Goal: Task Accomplishment & Management: Complete application form

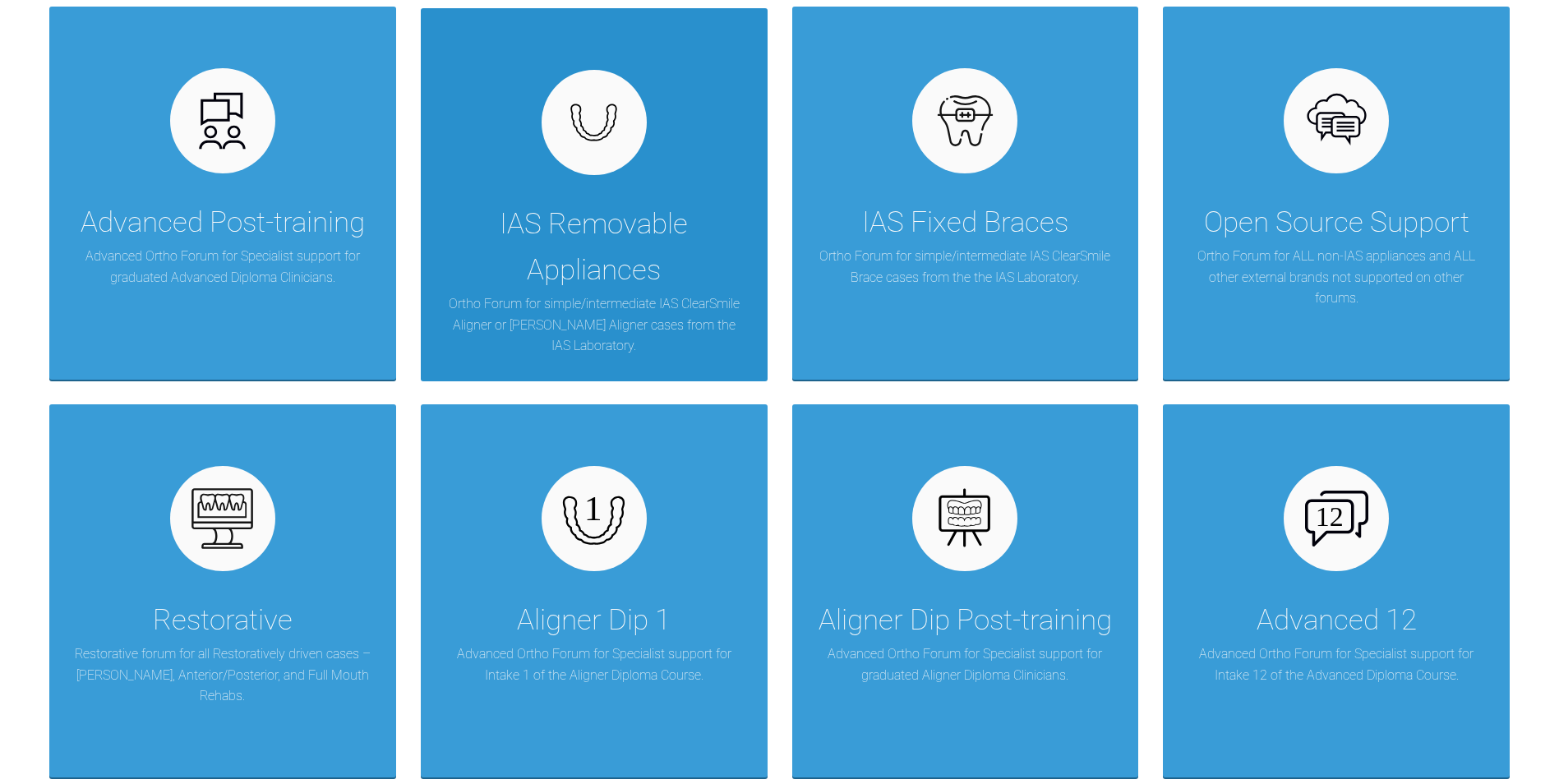
scroll to position [411, 0]
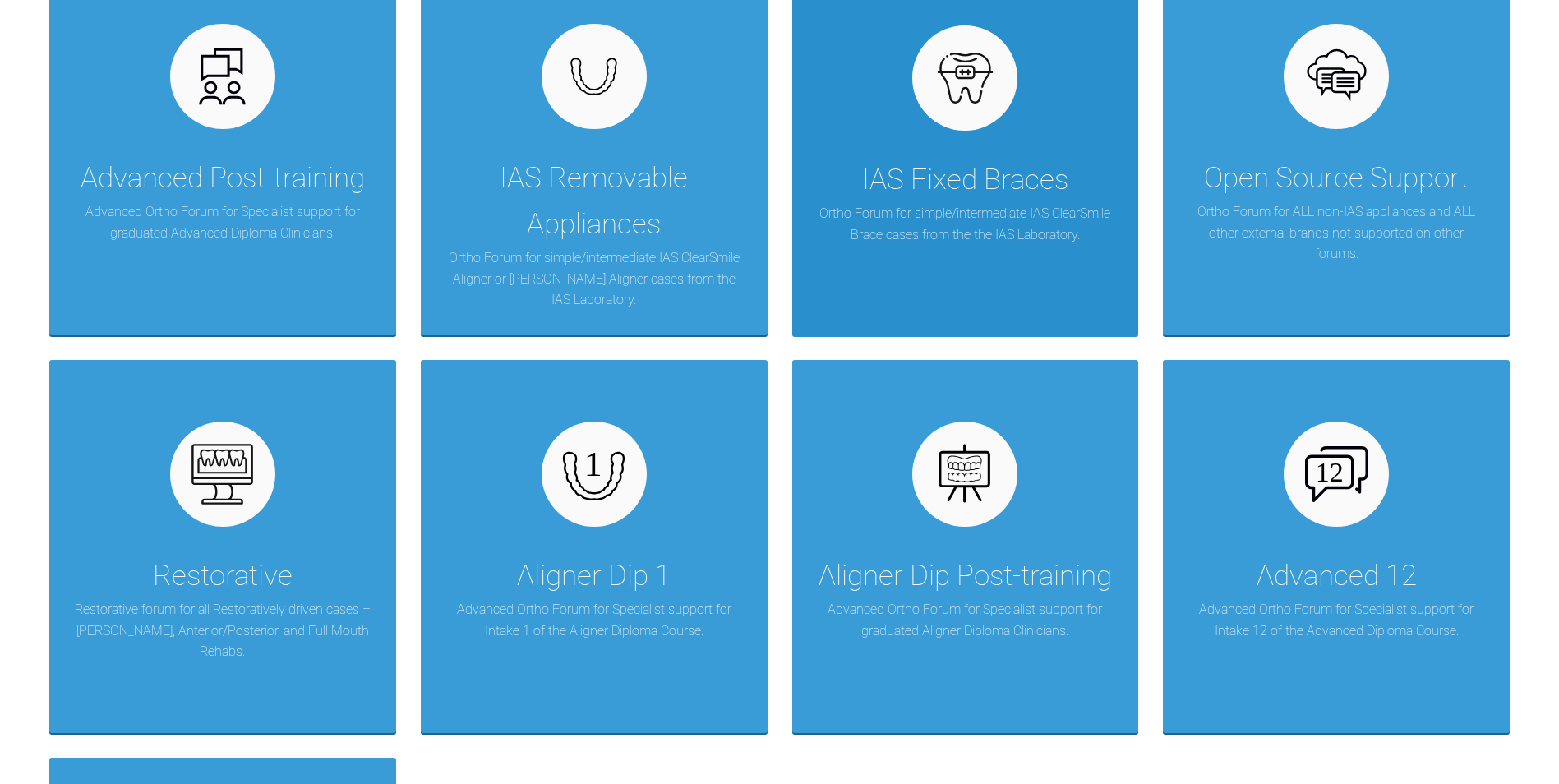
click at [943, 183] on div "IAS Fixed Braces" at bounding box center [965, 179] width 207 height 46
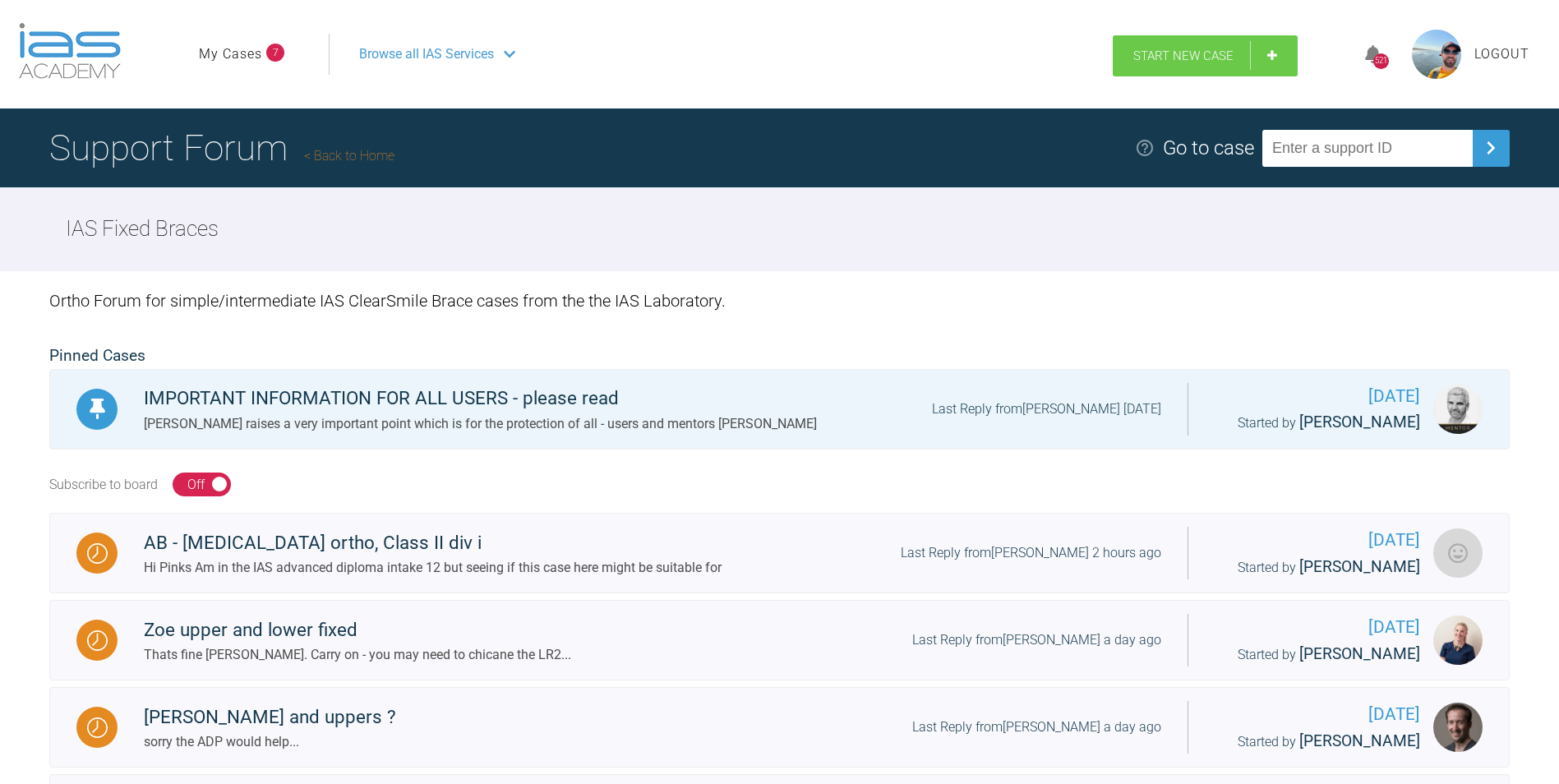
click at [1164, 49] on span "Start New Case" at bounding box center [1183, 56] width 100 height 15
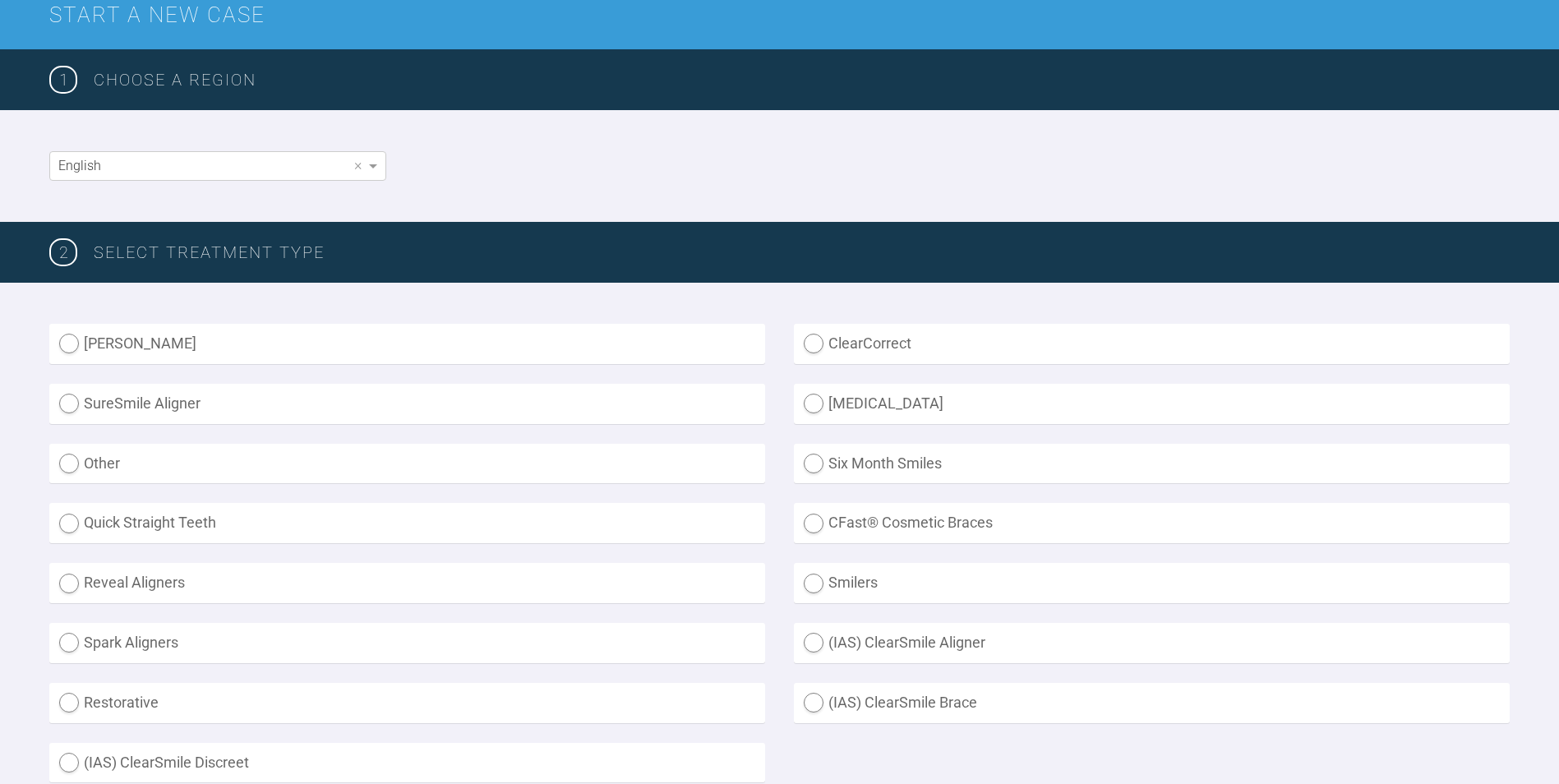
scroll to position [274, 0]
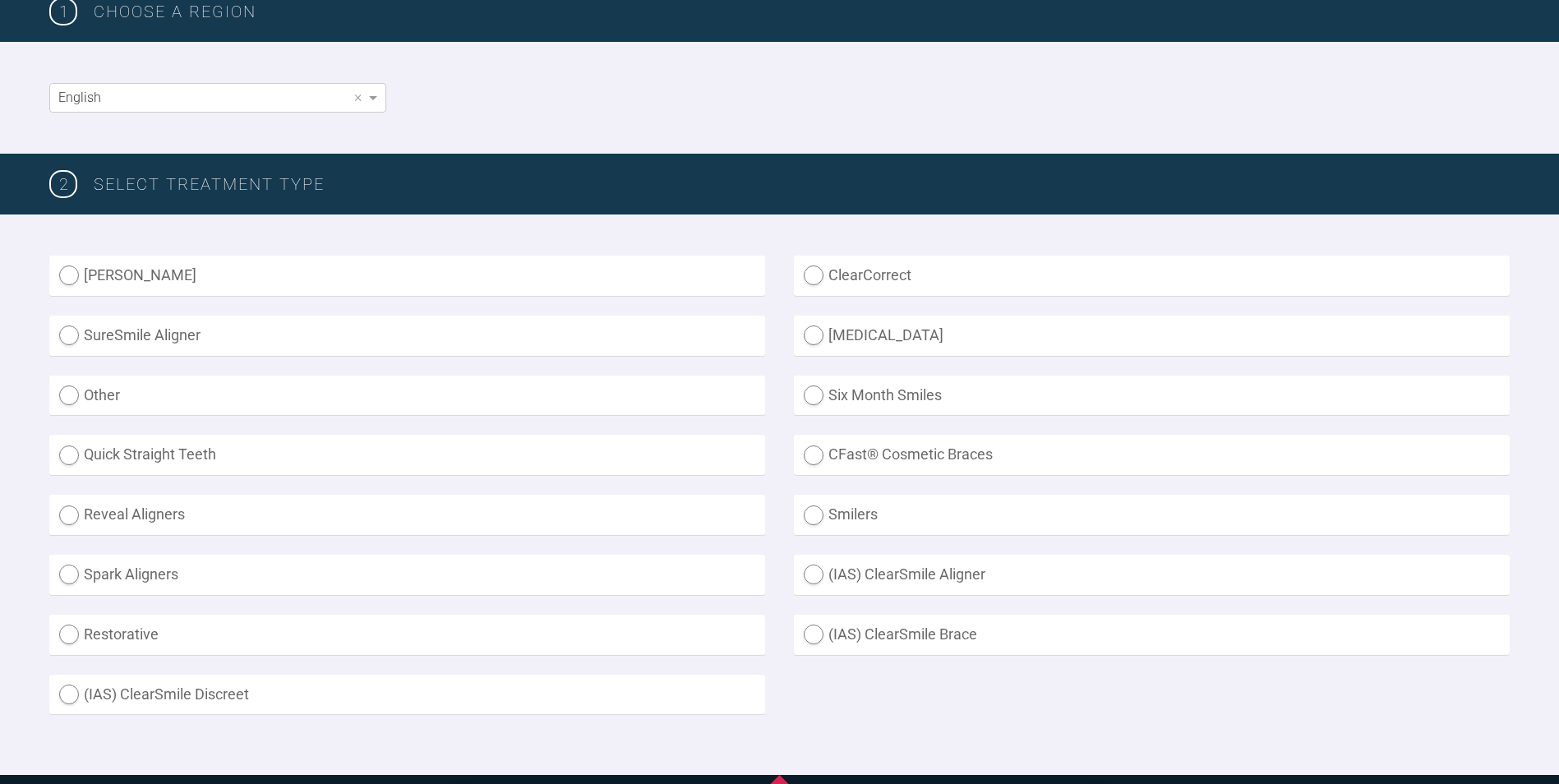
click at [67, 398] on label "Other" at bounding box center [407, 396] width 716 height 41
radio input "true"
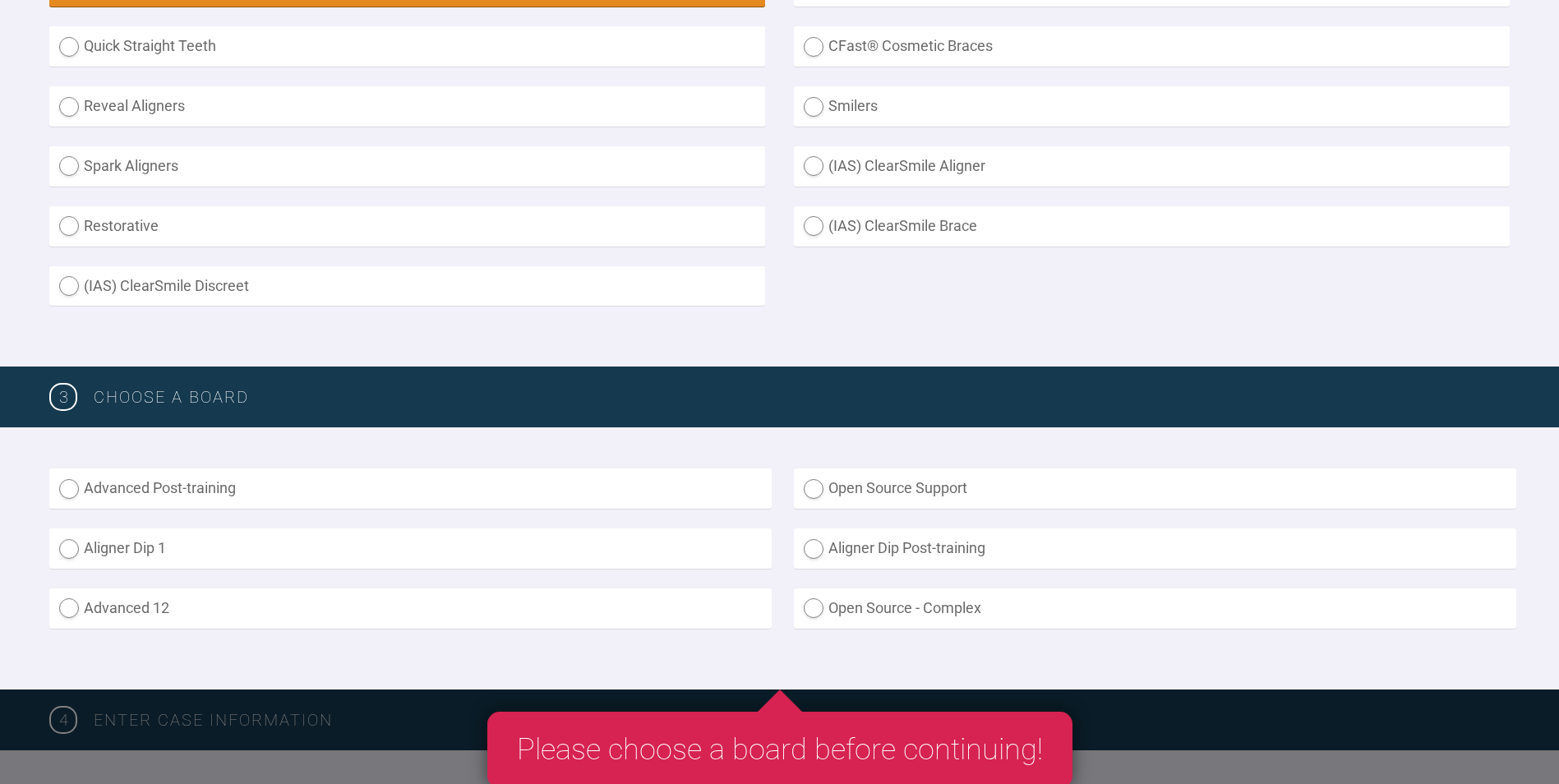
scroll to position [684, 0]
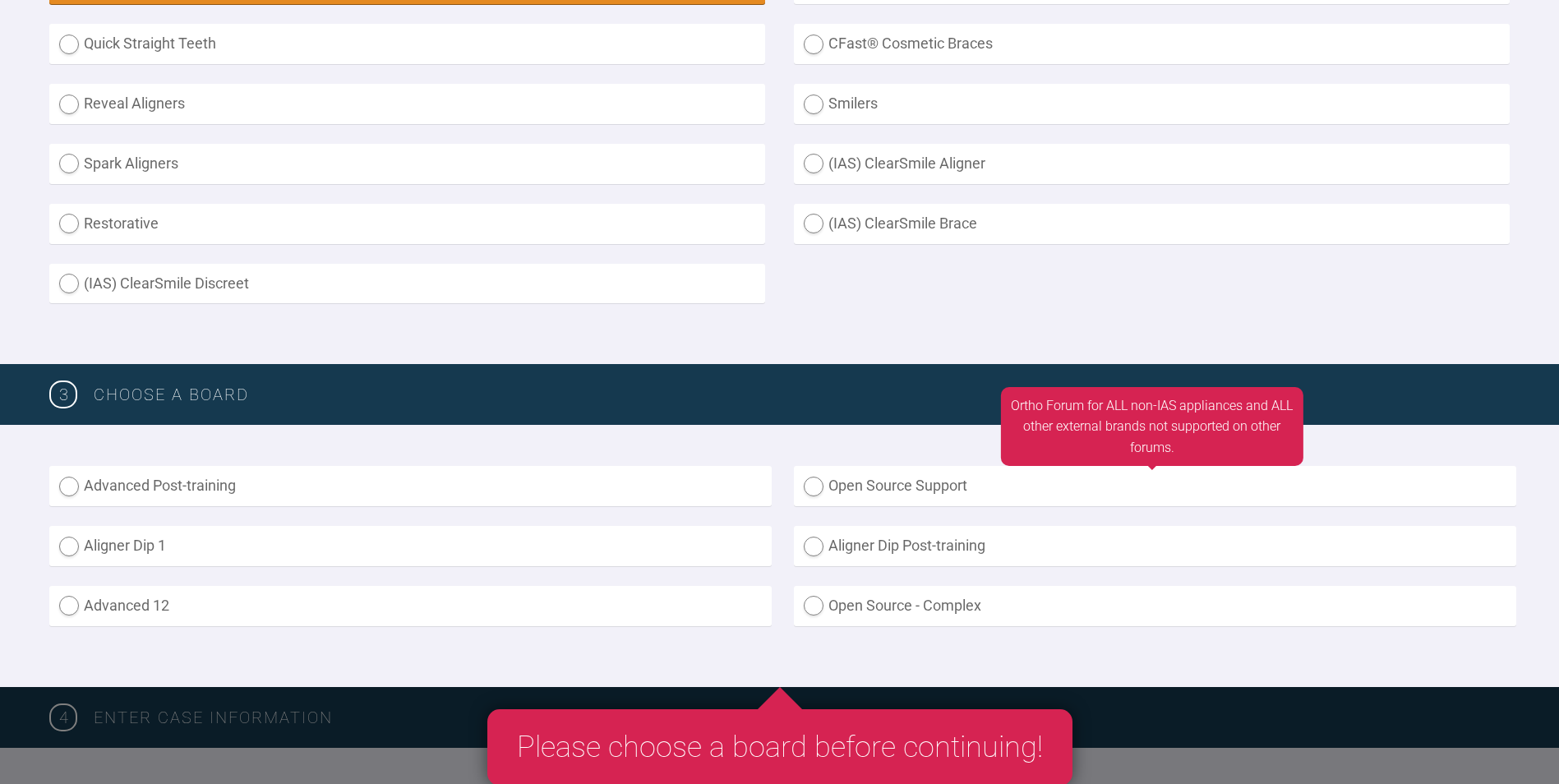
click at [814, 489] on label "Open Source Support" at bounding box center [1155, 486] width 723 height 41
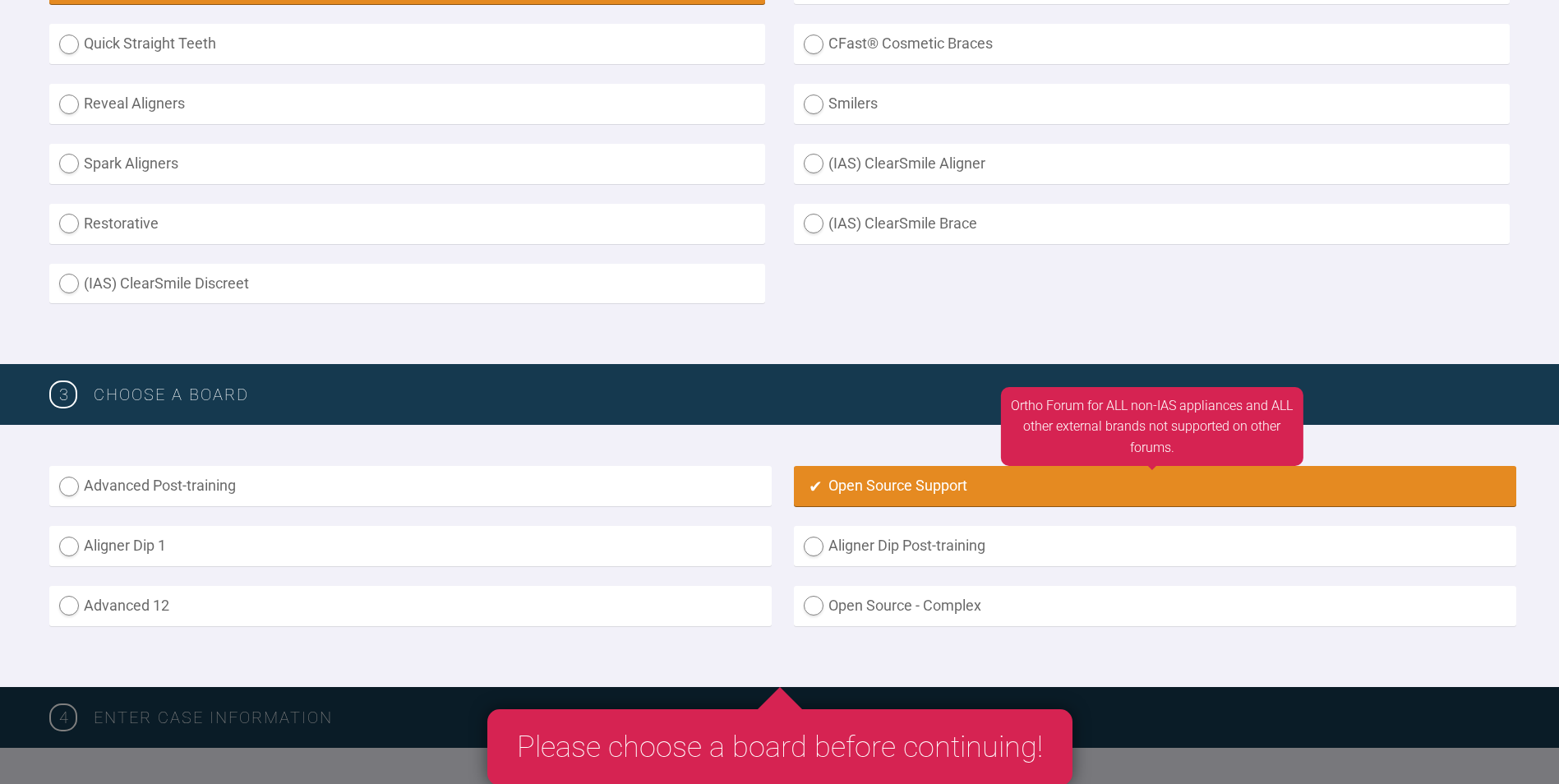
radio input "true"
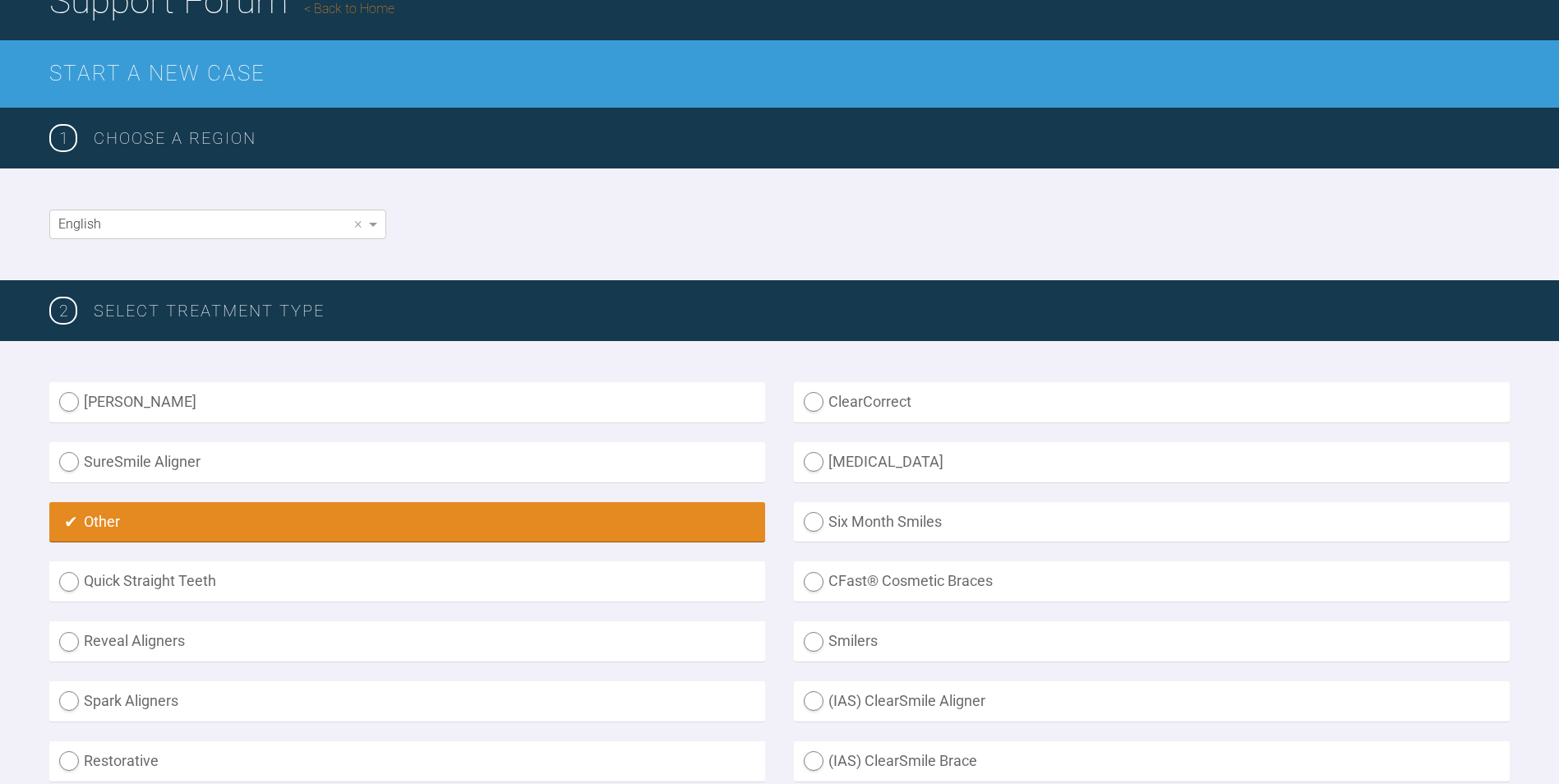
scroll to position [110, 0]
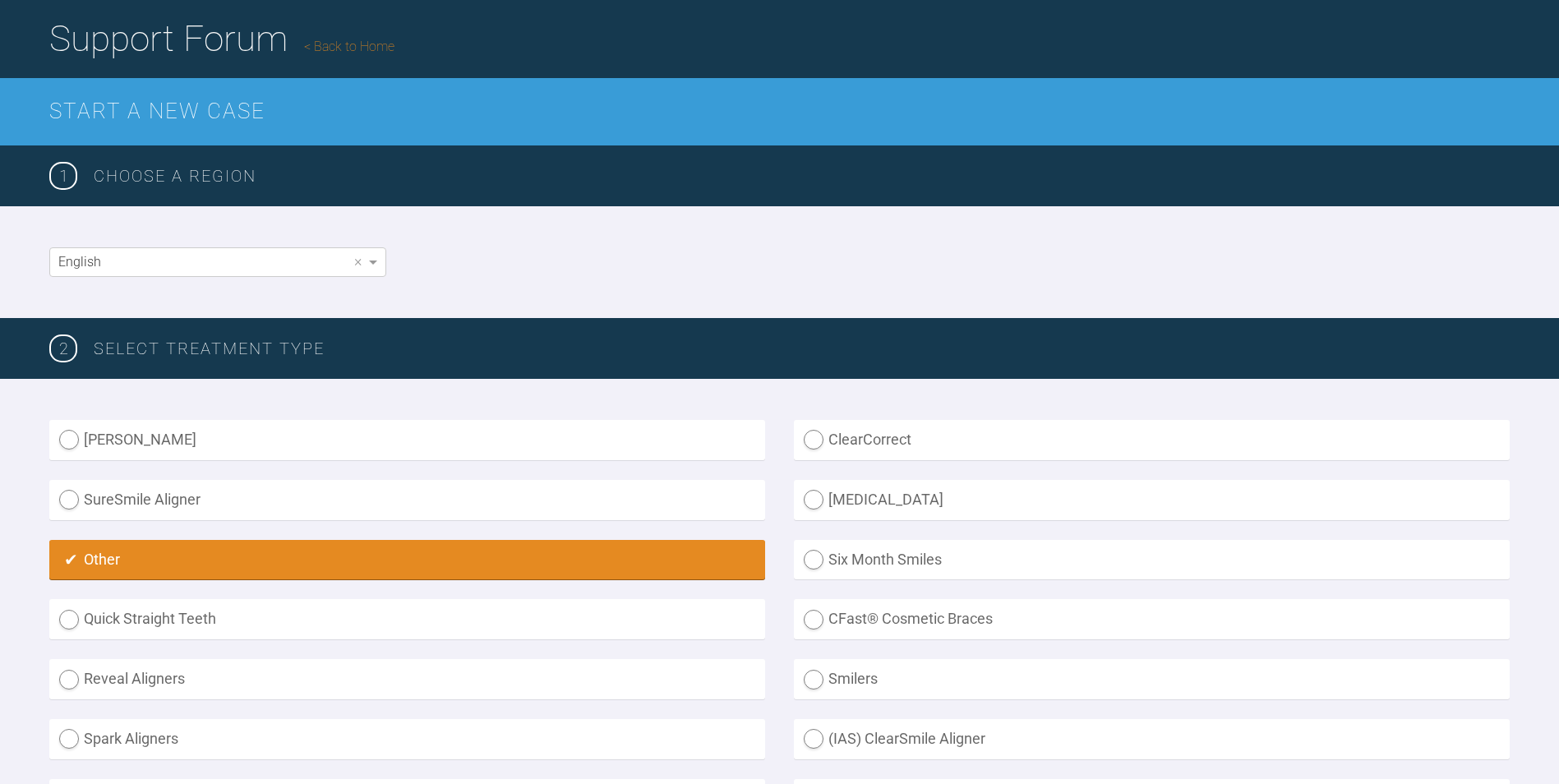
click at [339, 48] on link "Back to Home" at bounding box center [349, 46] width 90 height 16
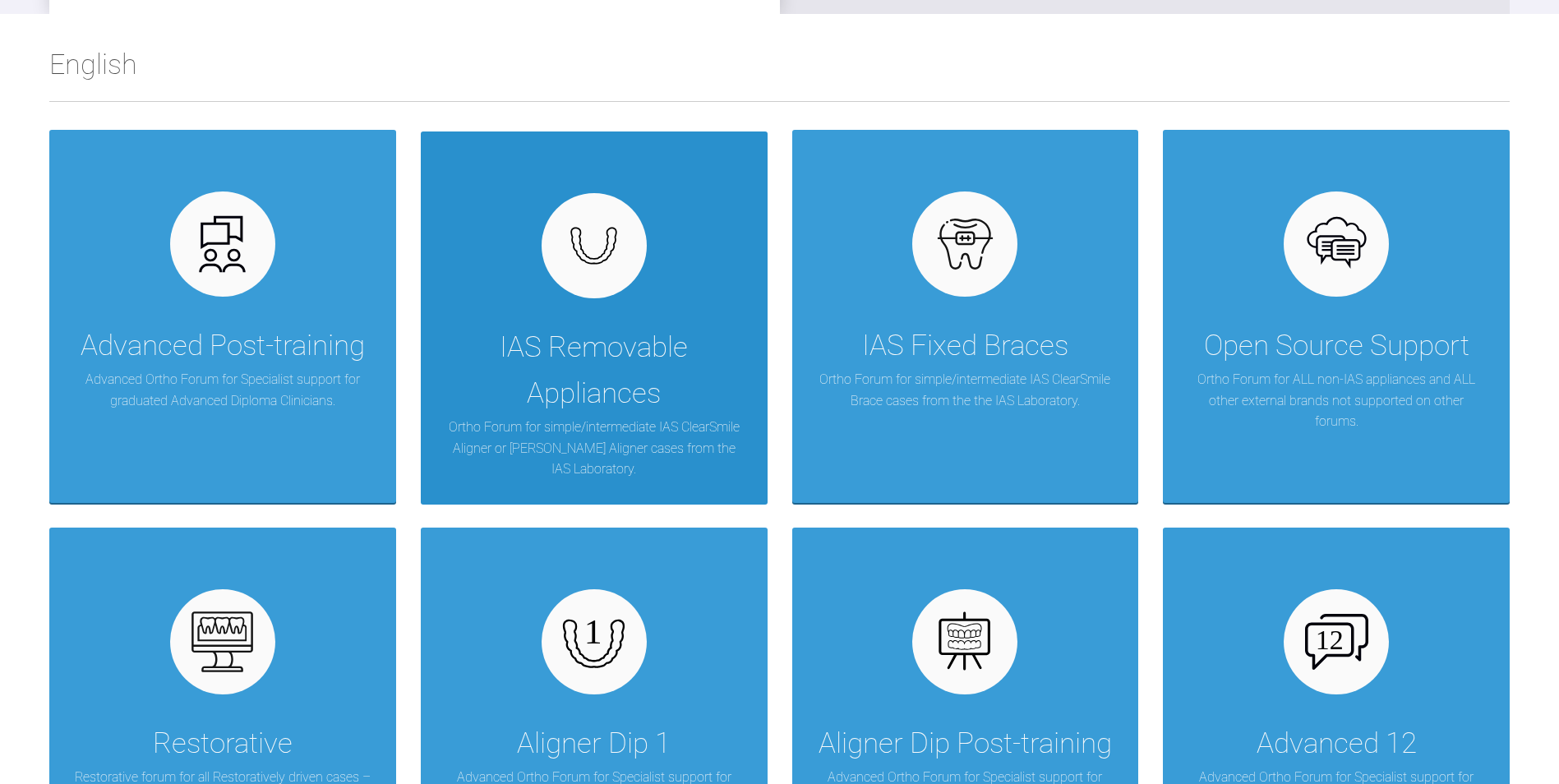
scroll to position [246, 0]
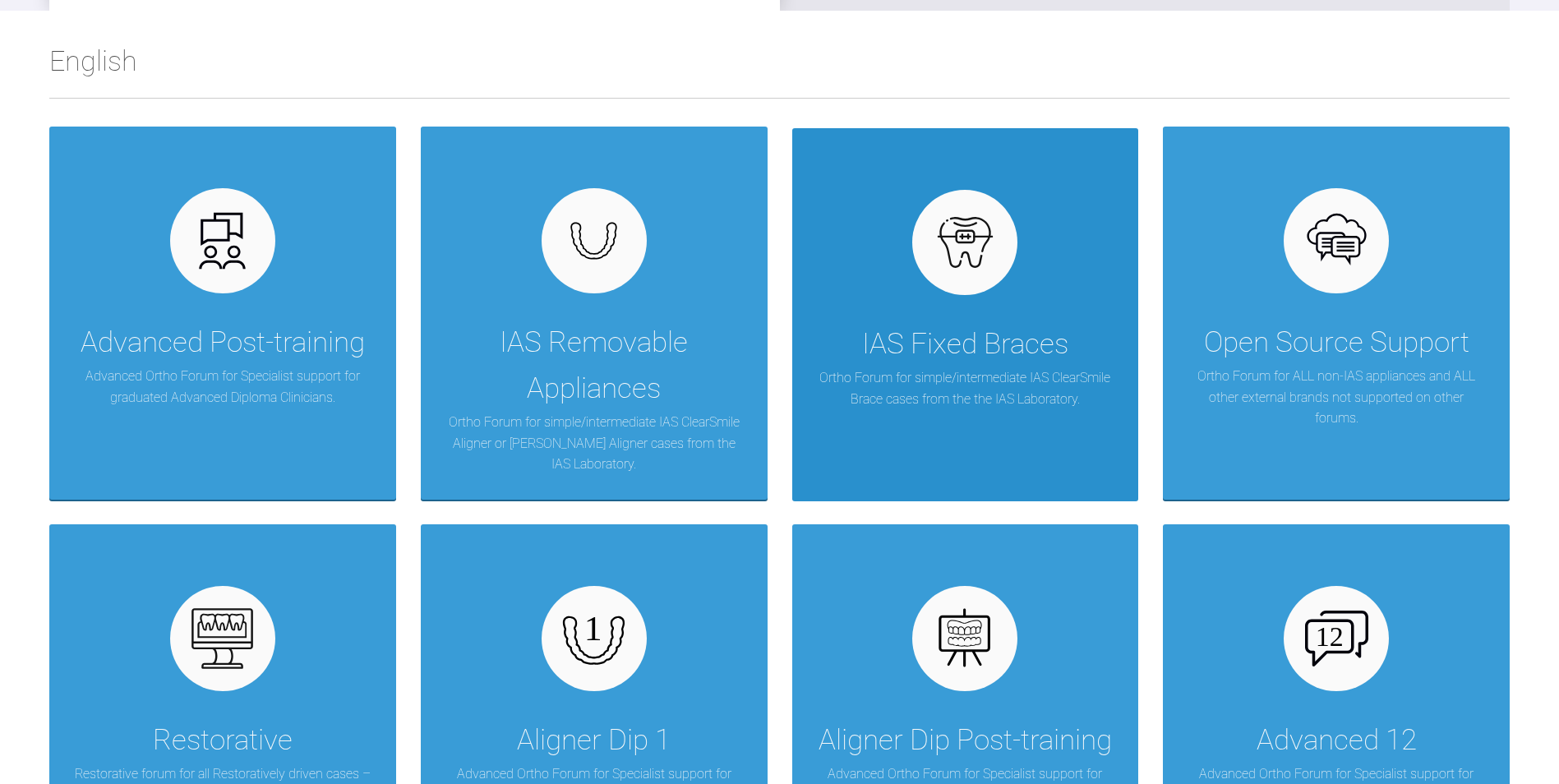
click at [958, 351] on div "IAS Fixed Braces" at bounding box center [965, 343] width 207 height 46
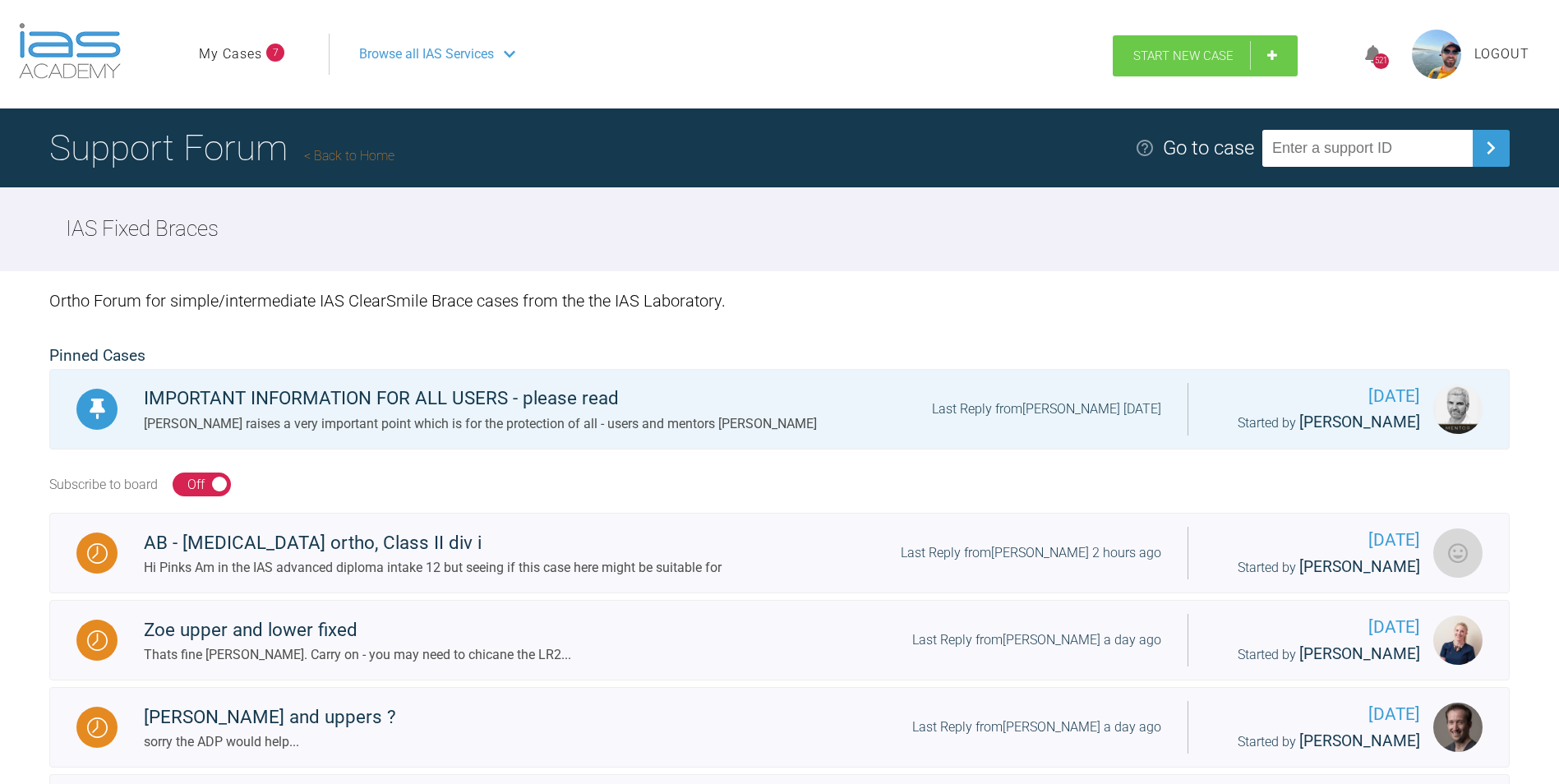
click at [1167, 52] on span "Start New Case" at bounding box center [1183, 56] width 100 height 15
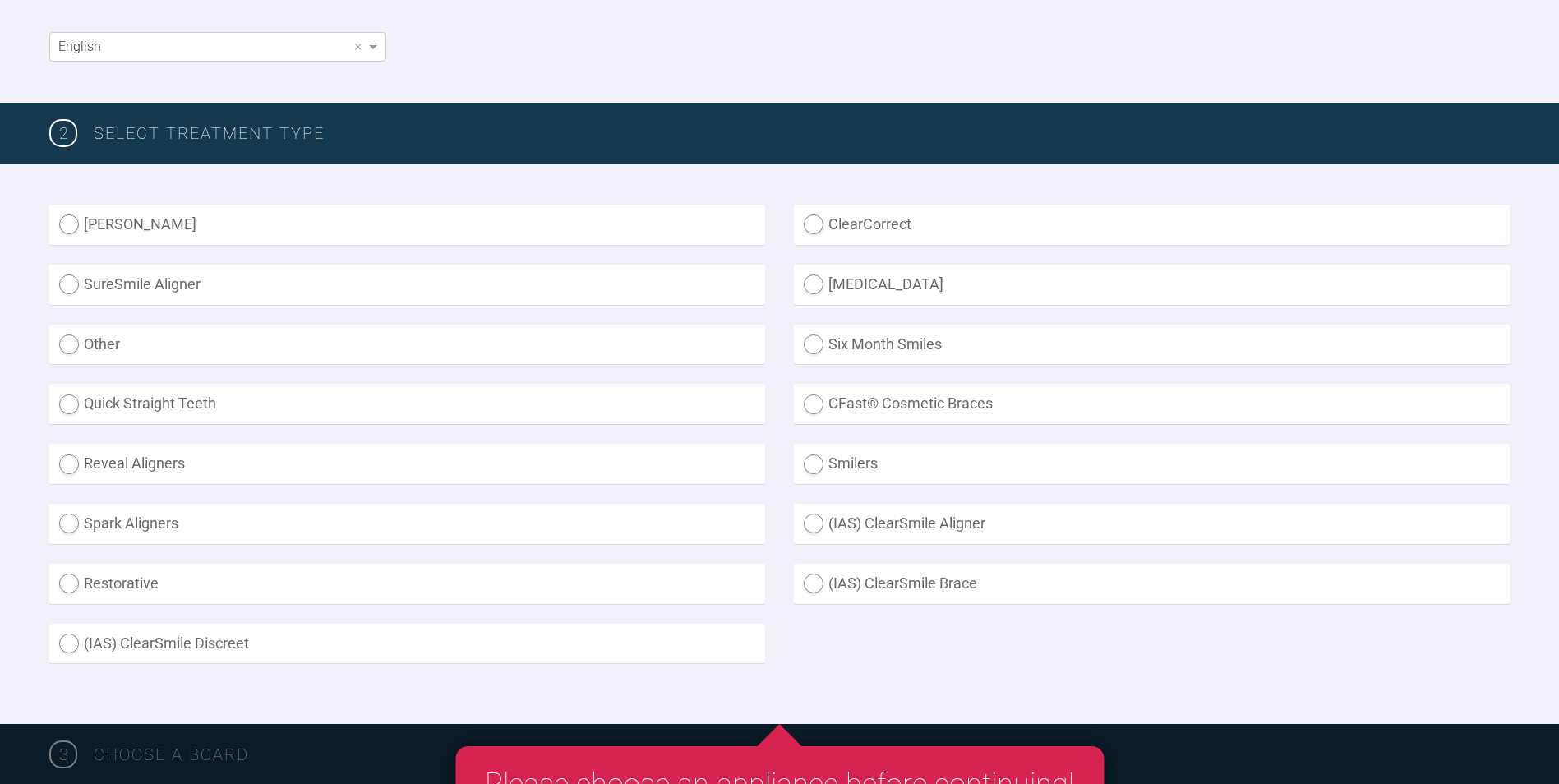
scroll to position [343, 0]
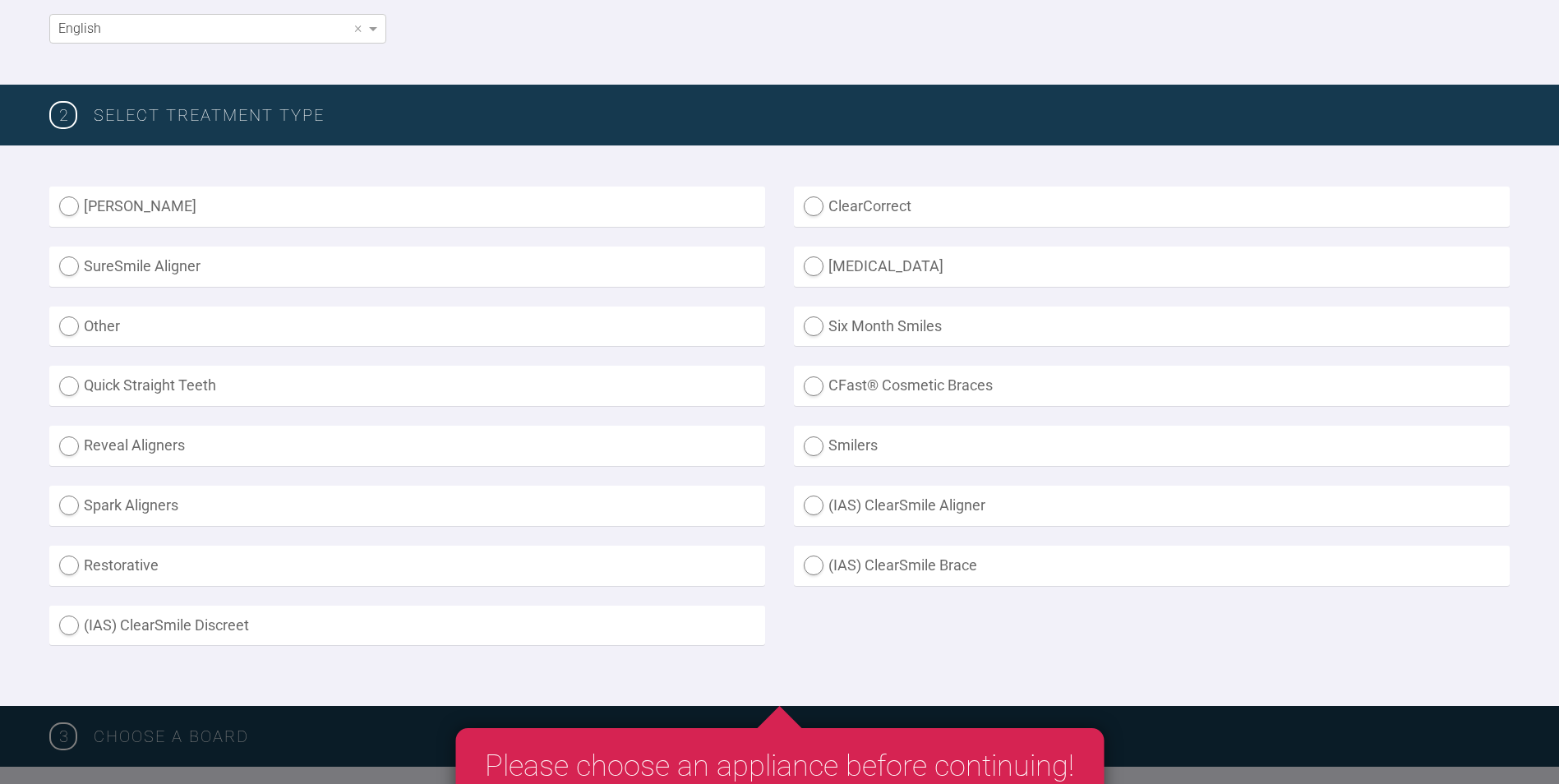
click at [812, 567] on label "(IAS) ClearSmile Brace" at bounding box center [1152, 566] width 716 height 41
radio Brace "true"
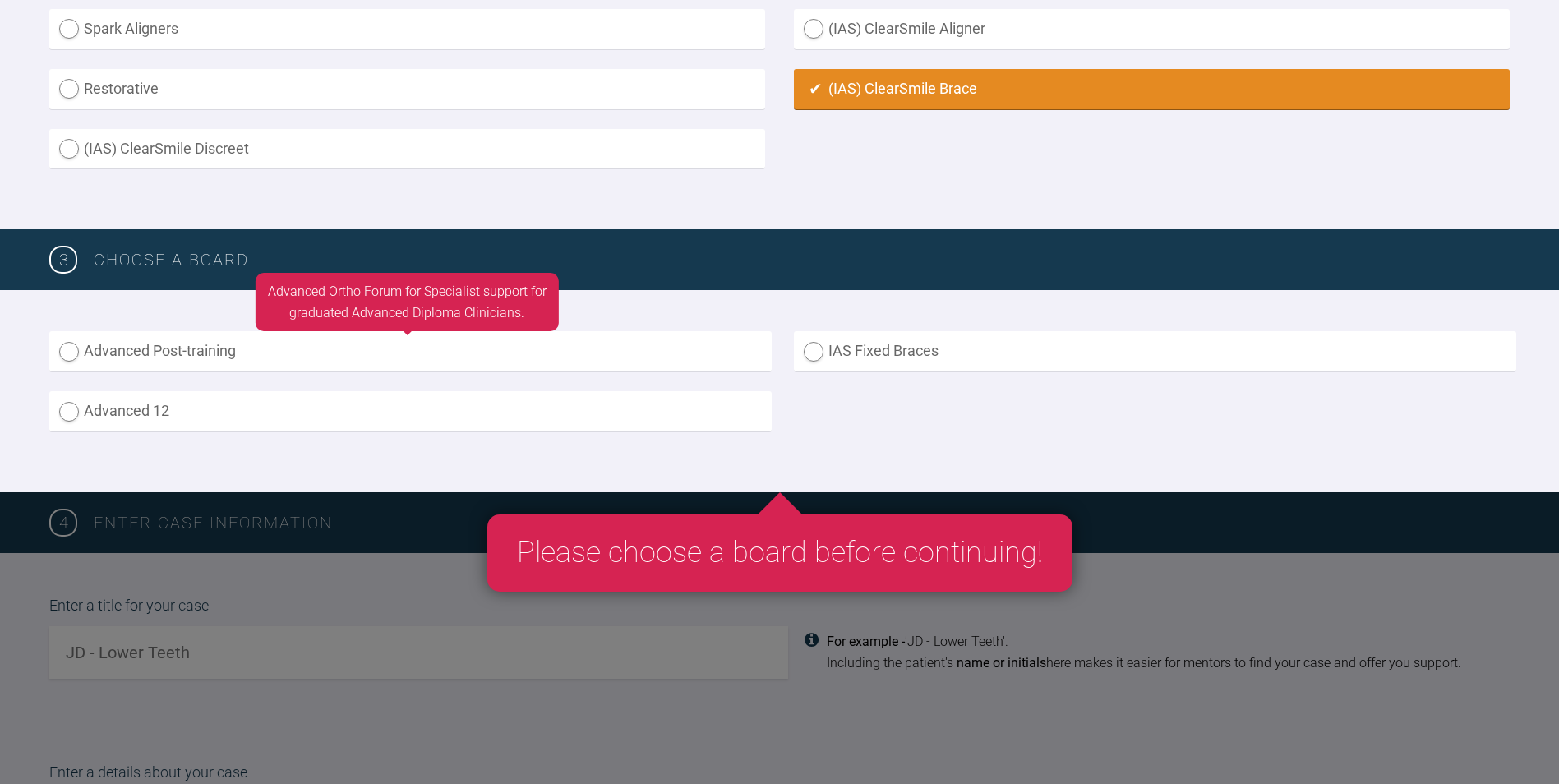
scroll to position [822, 0]
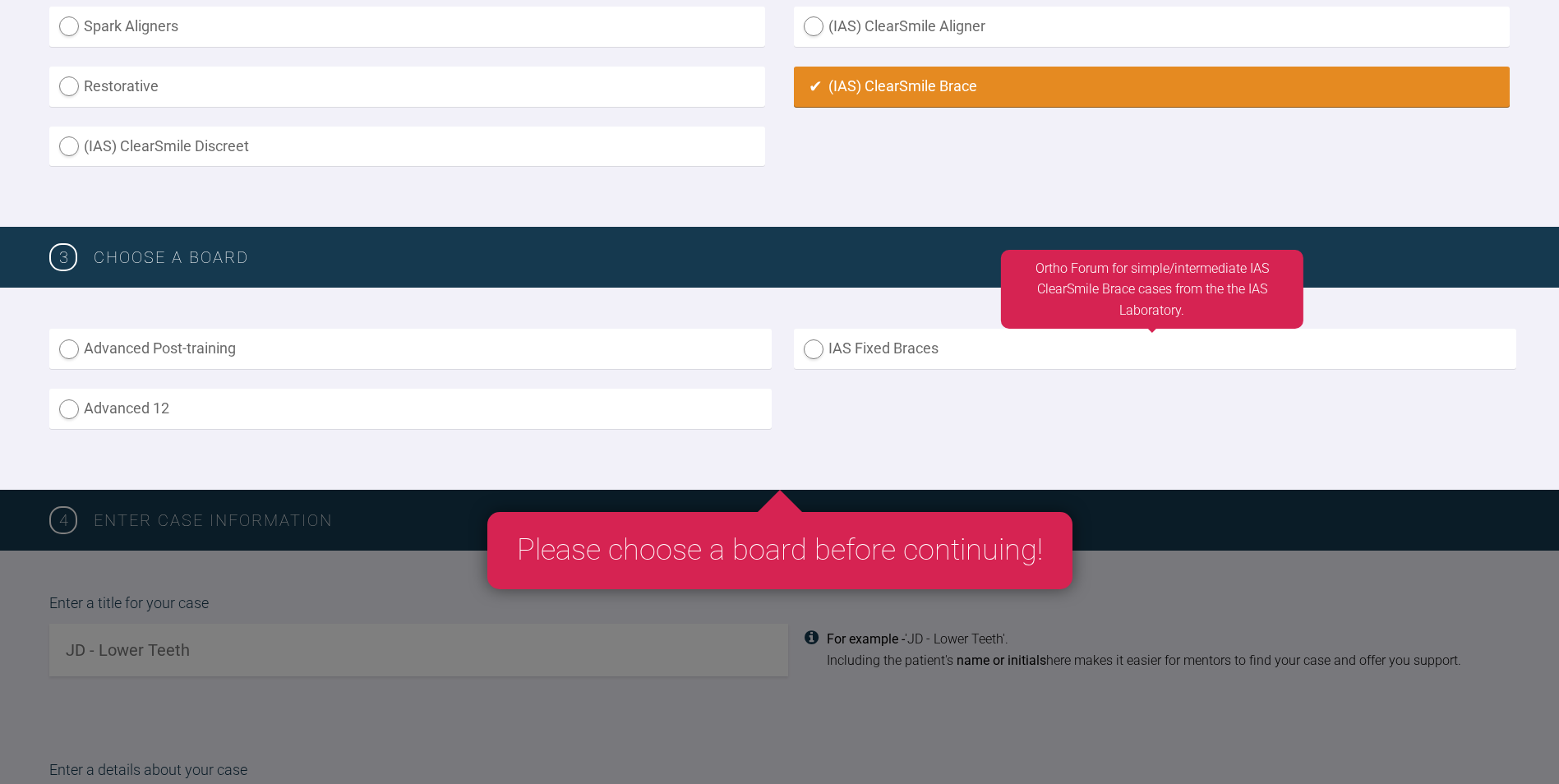
click at [811, 353] on label "IAS Fixed Braces" at bounding box center [1155, 348] width 723 height 41
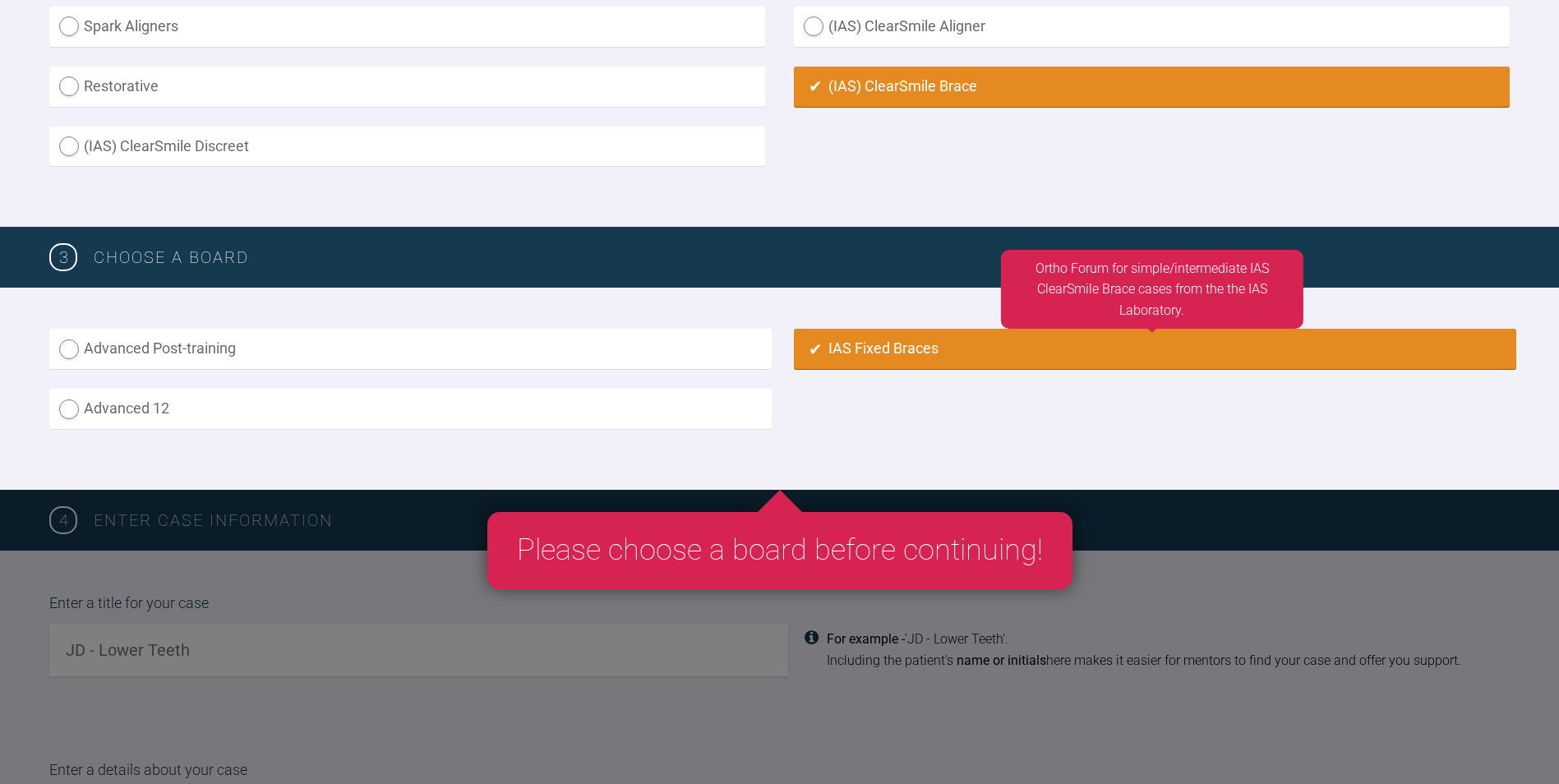
radio input "true"
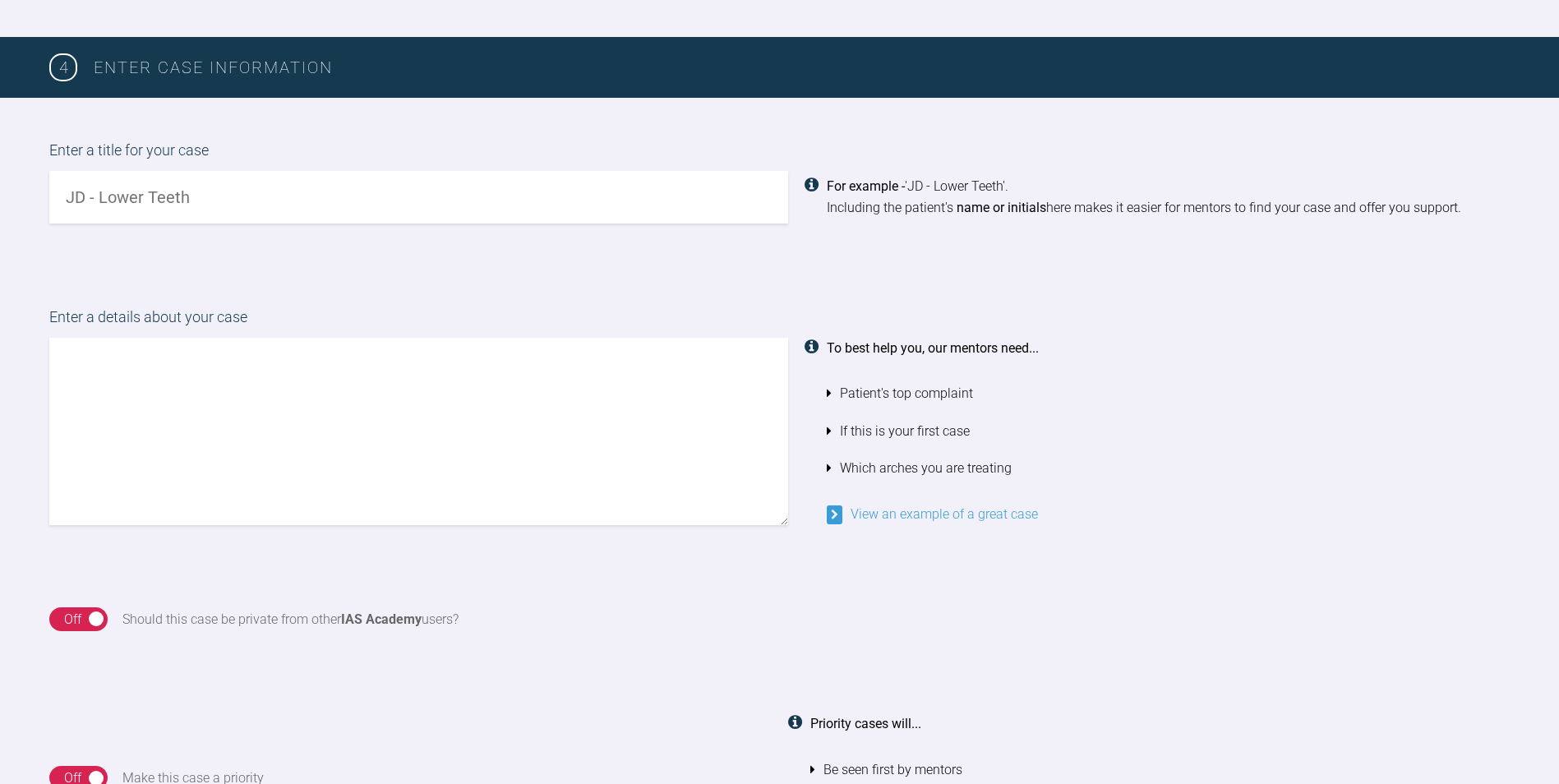
scroll to position [1249, 0]
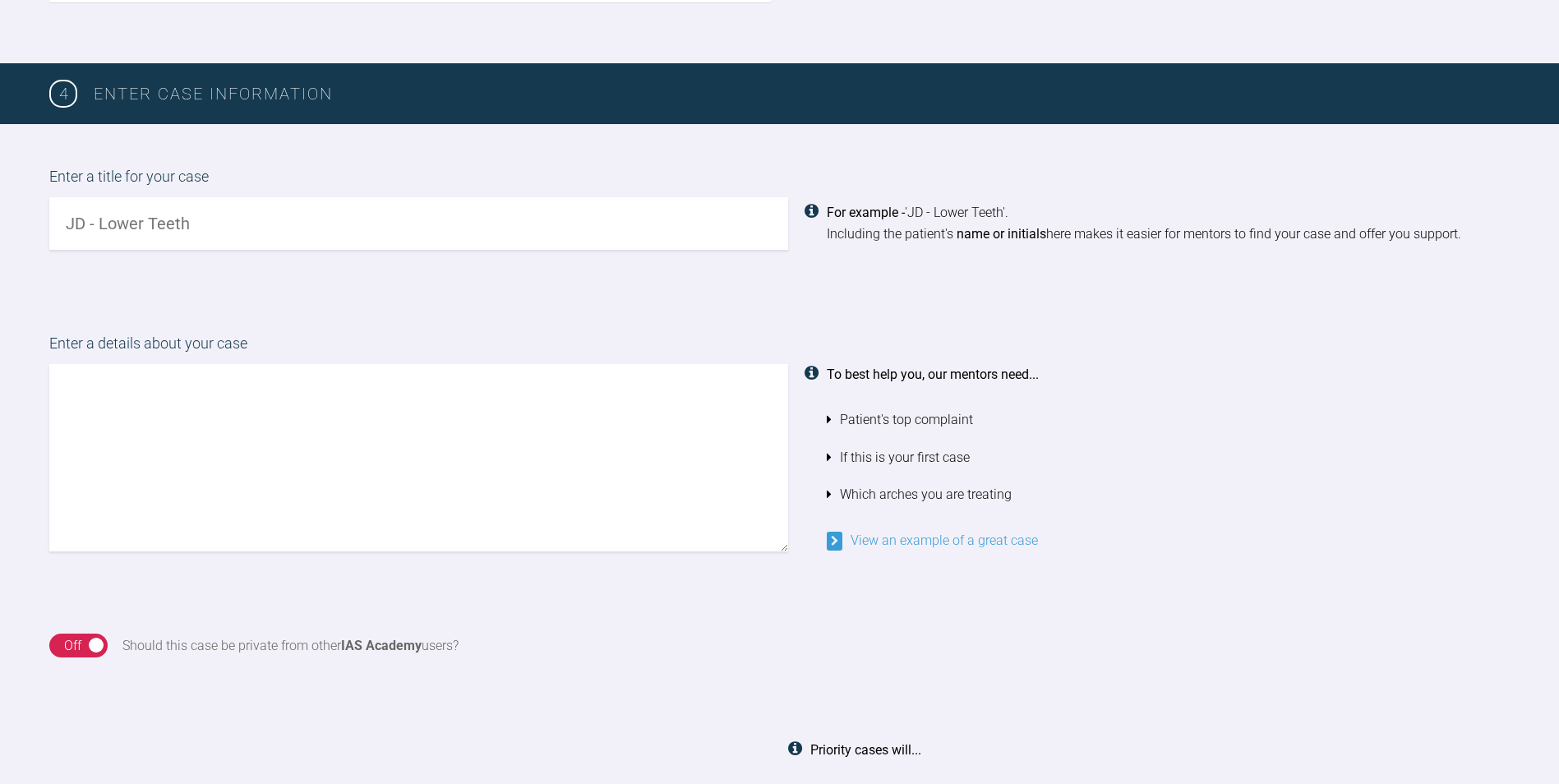
click at [316, 217] on input "text" at bounding box center [418, 223] width 739 height 52
type input "JD U+L"
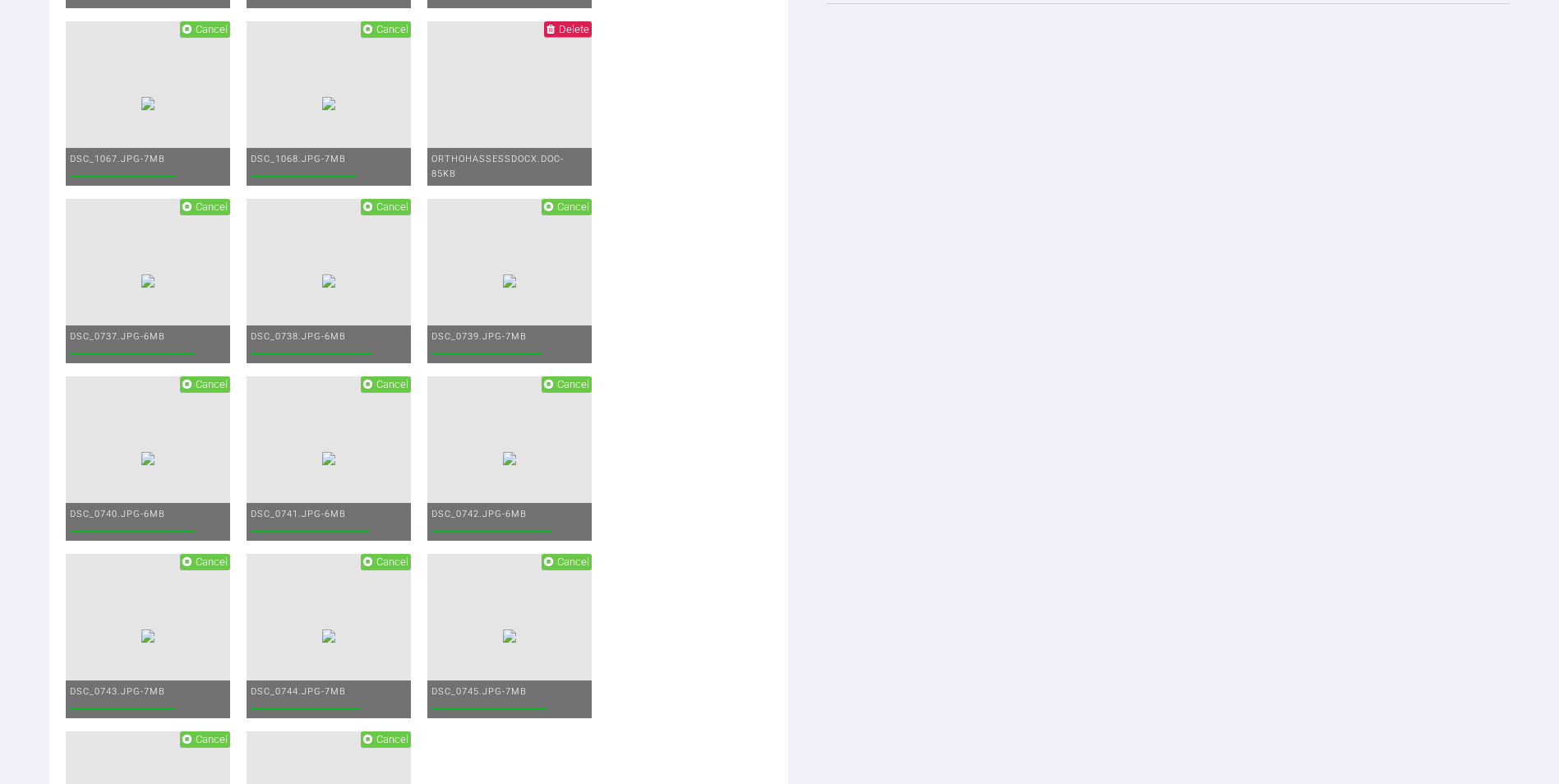
scroll to position [3399, 0]
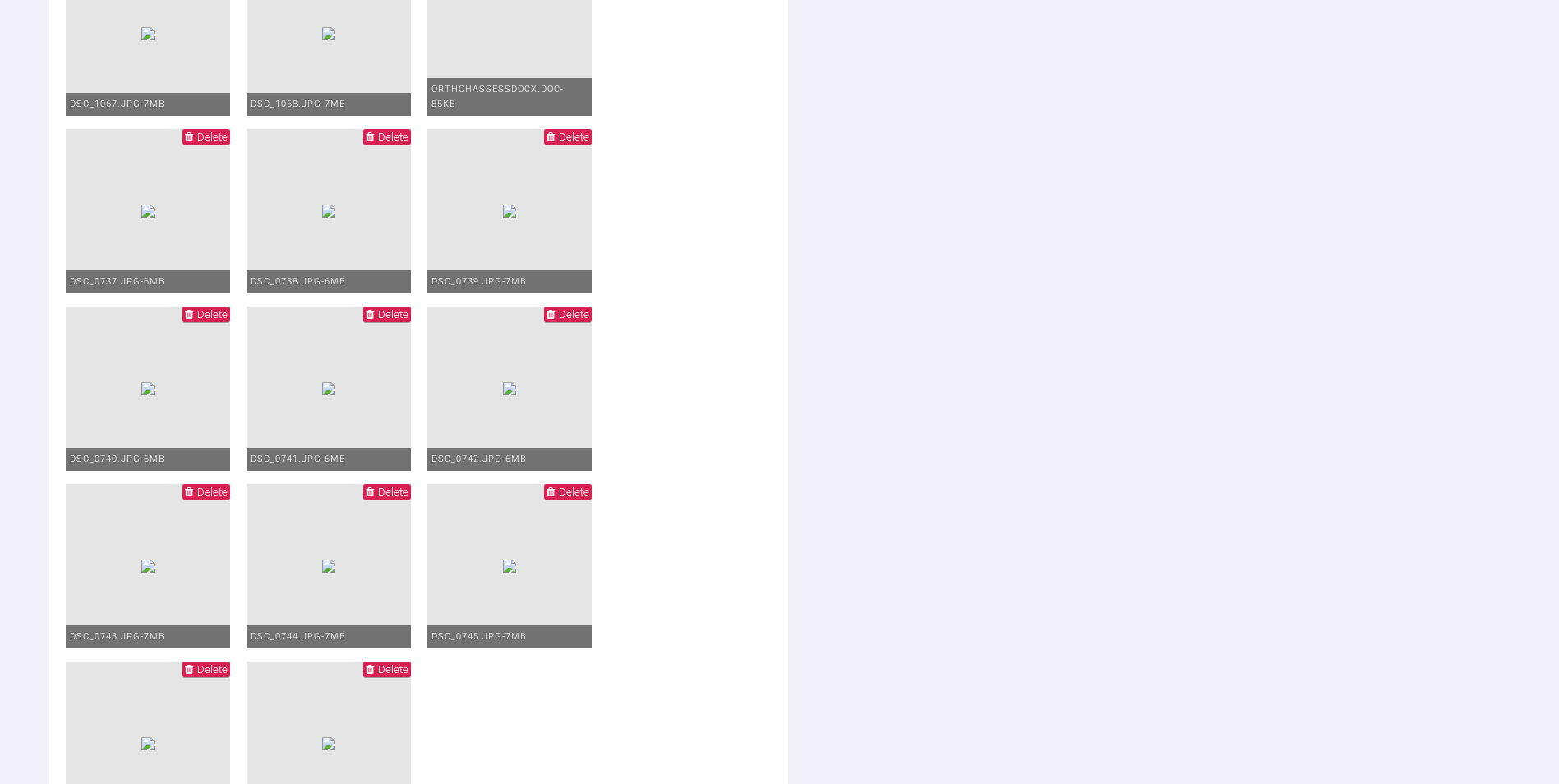
click at [227, 143] on span "Delete" at bounding box center [212, 137] width 31 height 12
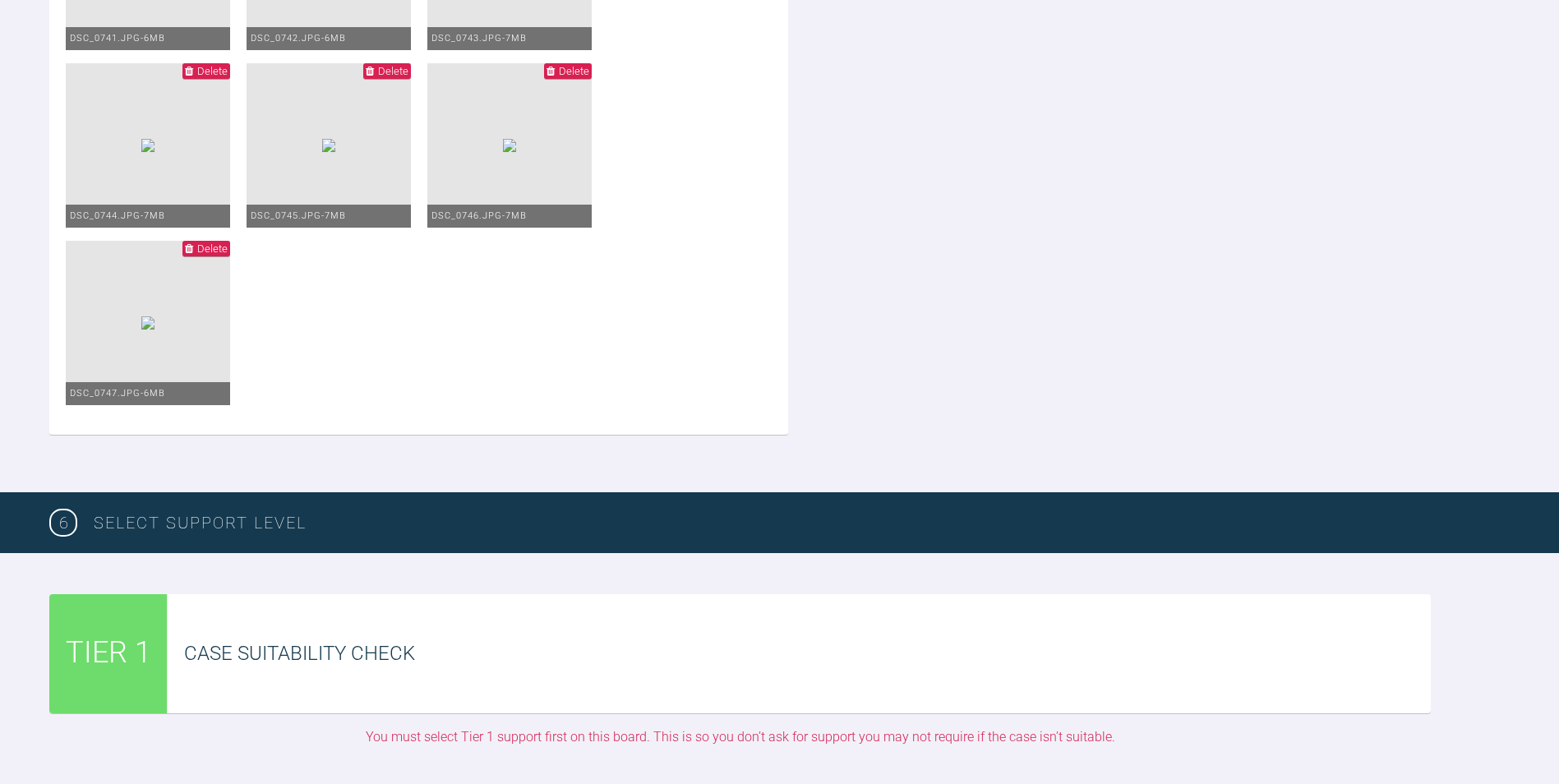
scroll to position [3674, 0]
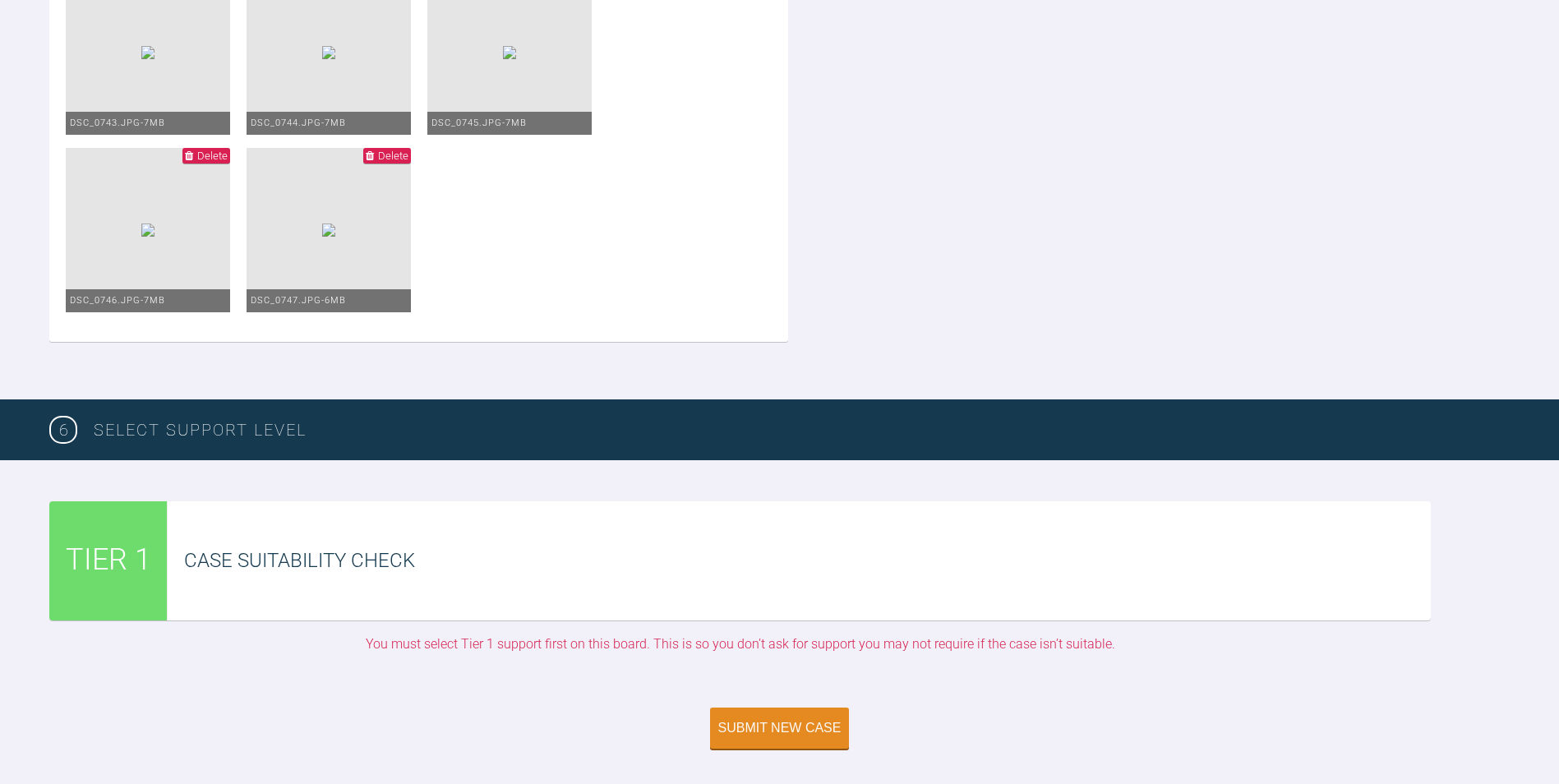
scroll to position [3537, 0]
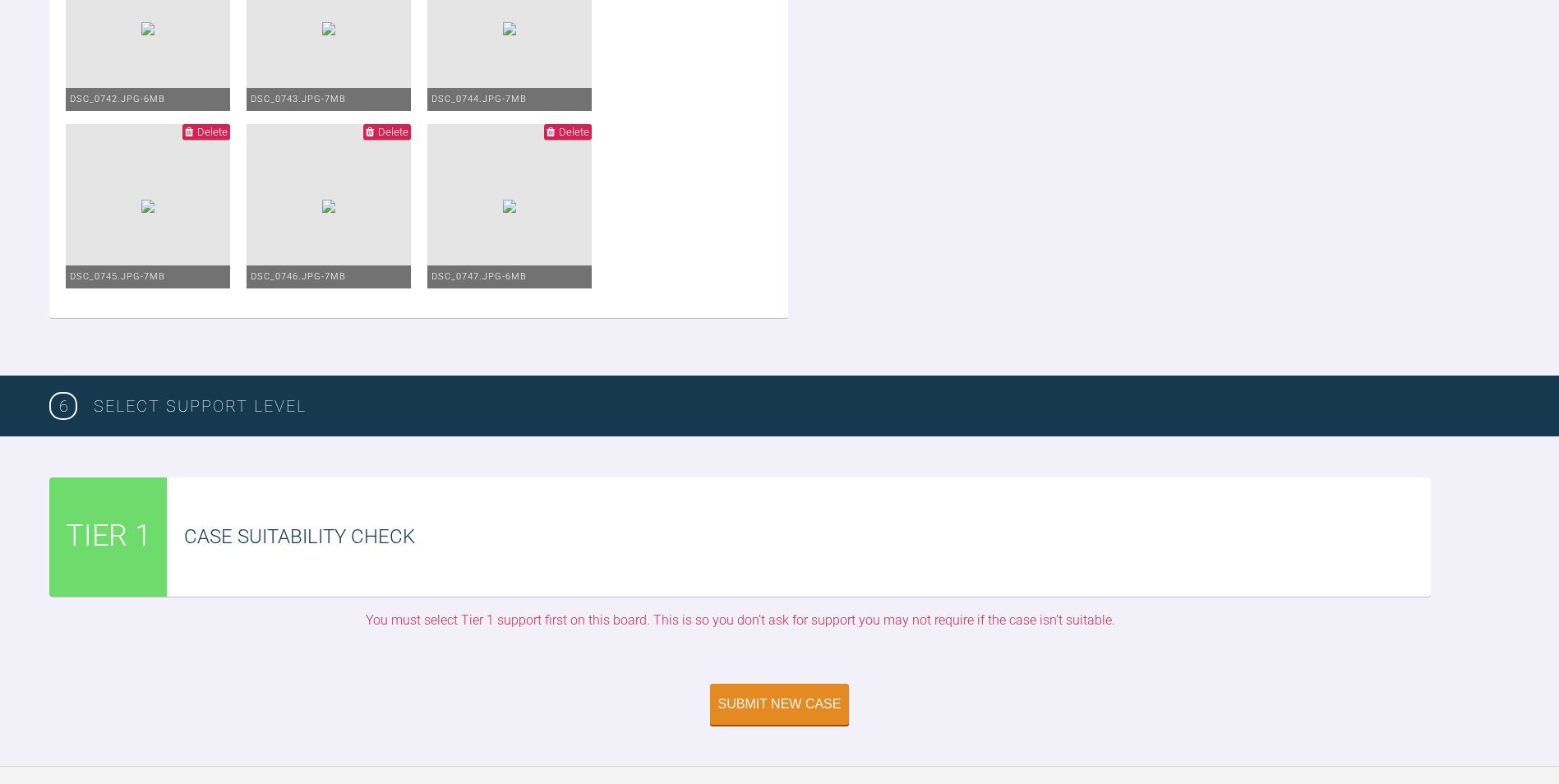
scroll to position [3399, 0]
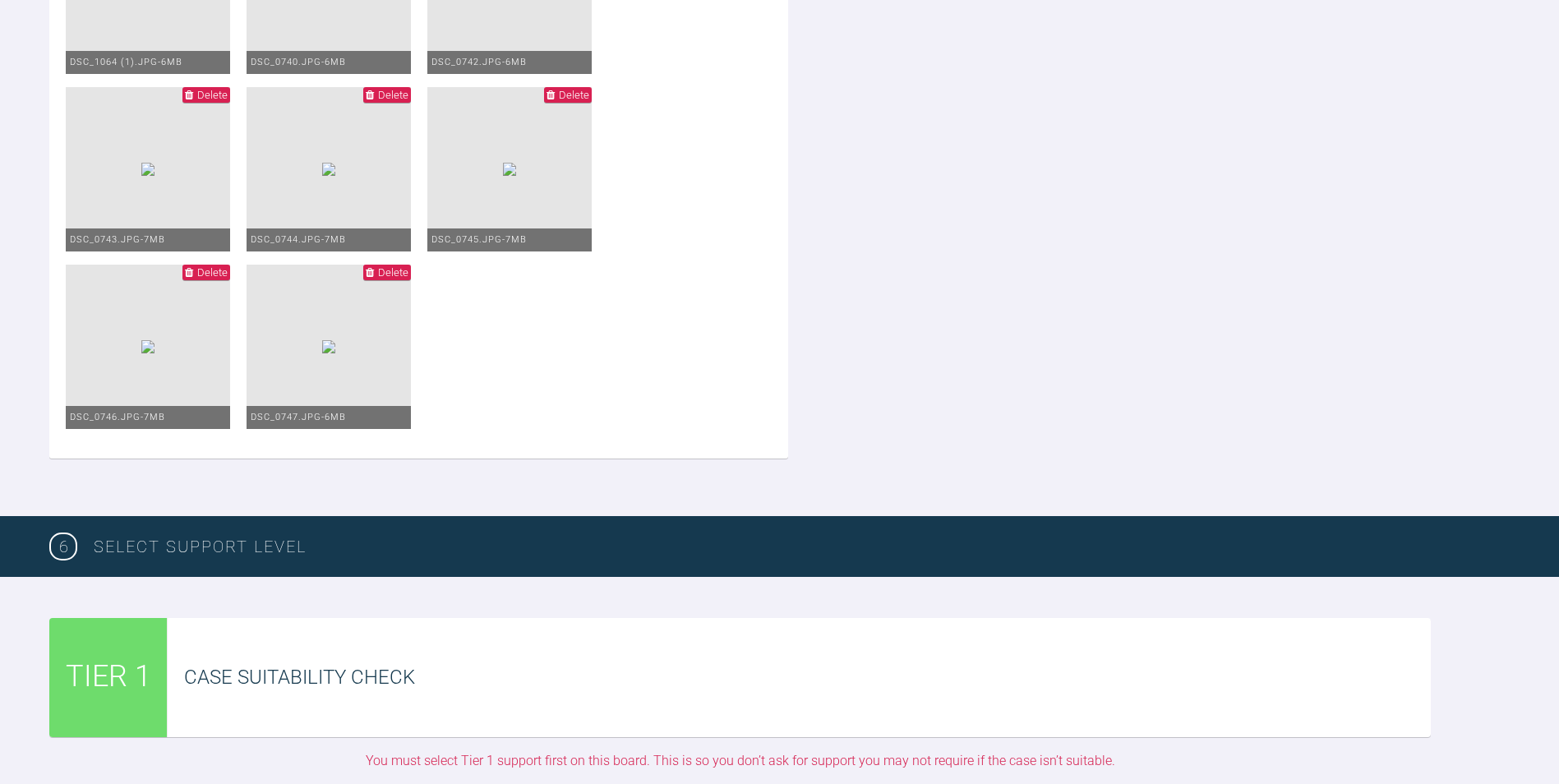
scroll to position [3263, 0]
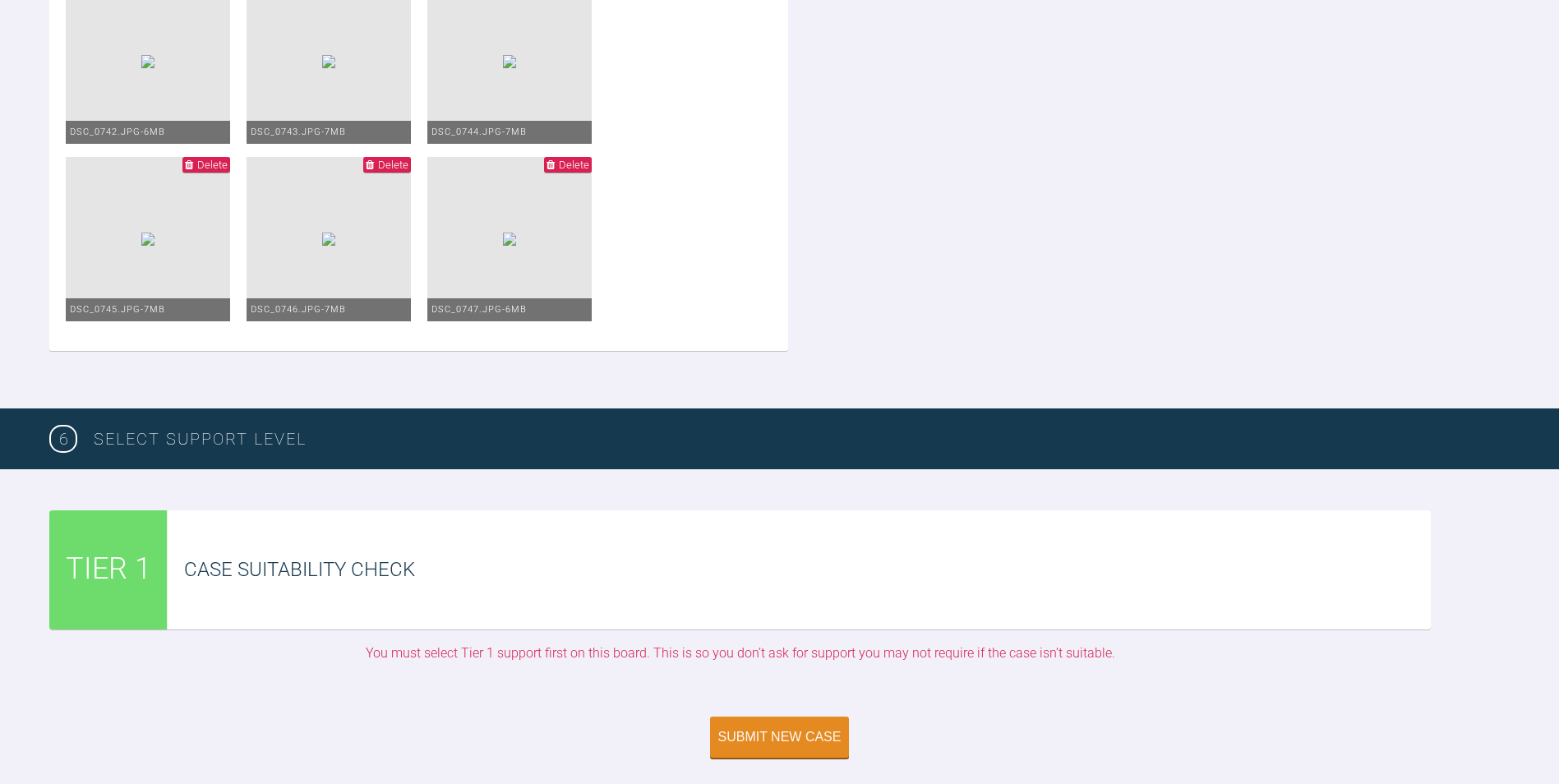
scroll to position [3125, 0]
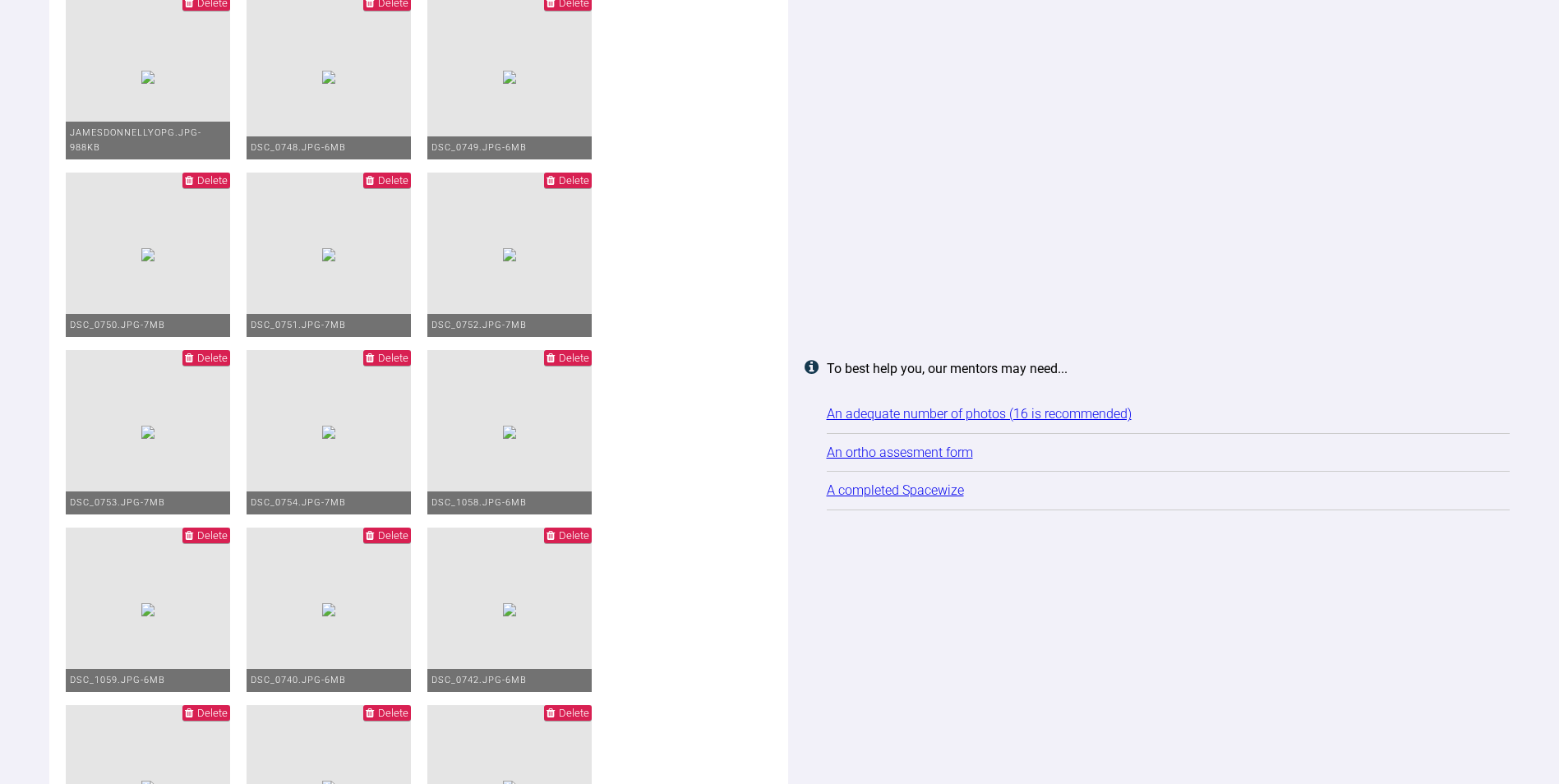
scroll to position [2441, 0]
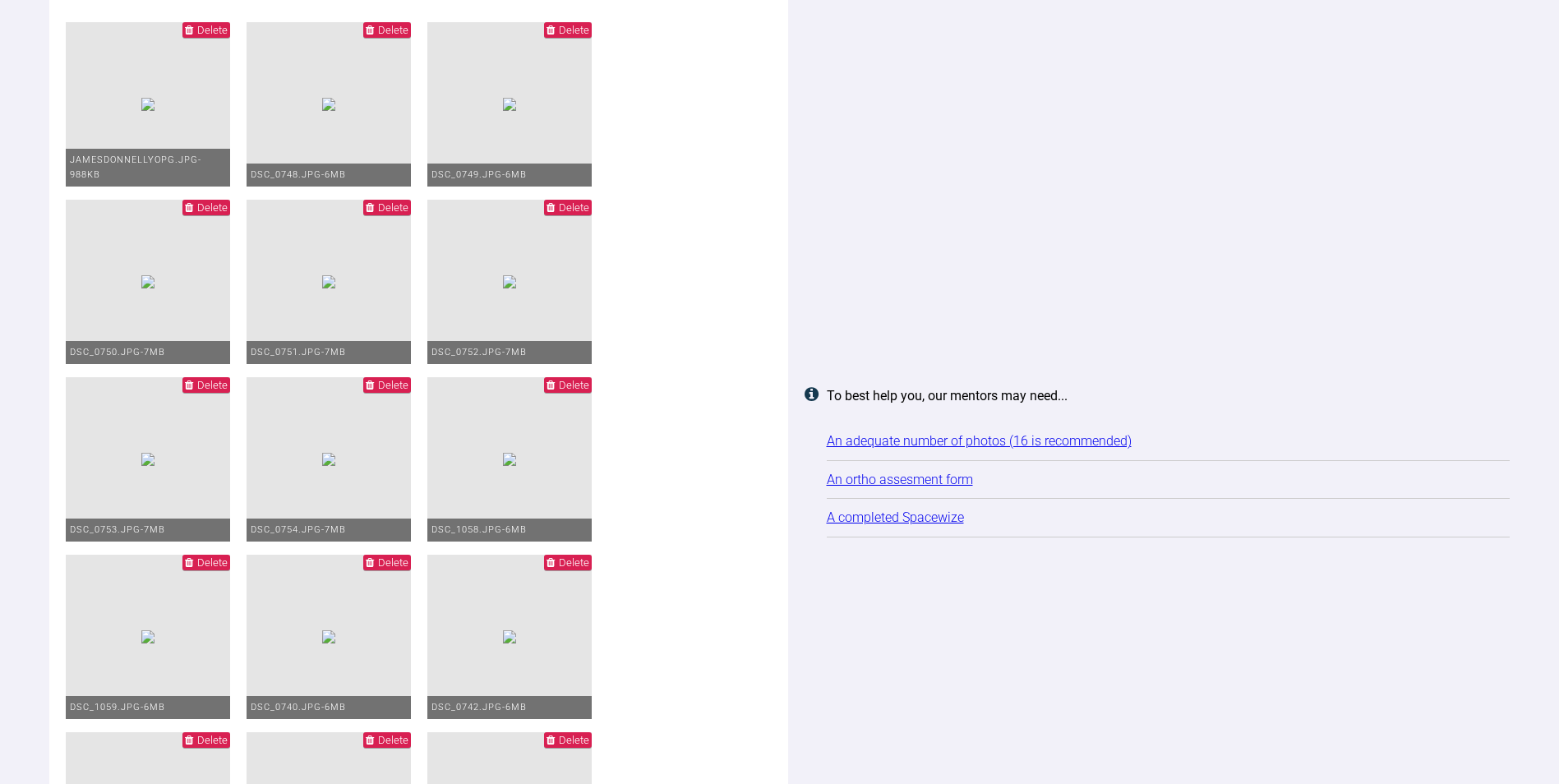
click at [227, 392] on span "Delete" at bounding box center [212, 385] width 31 height 12
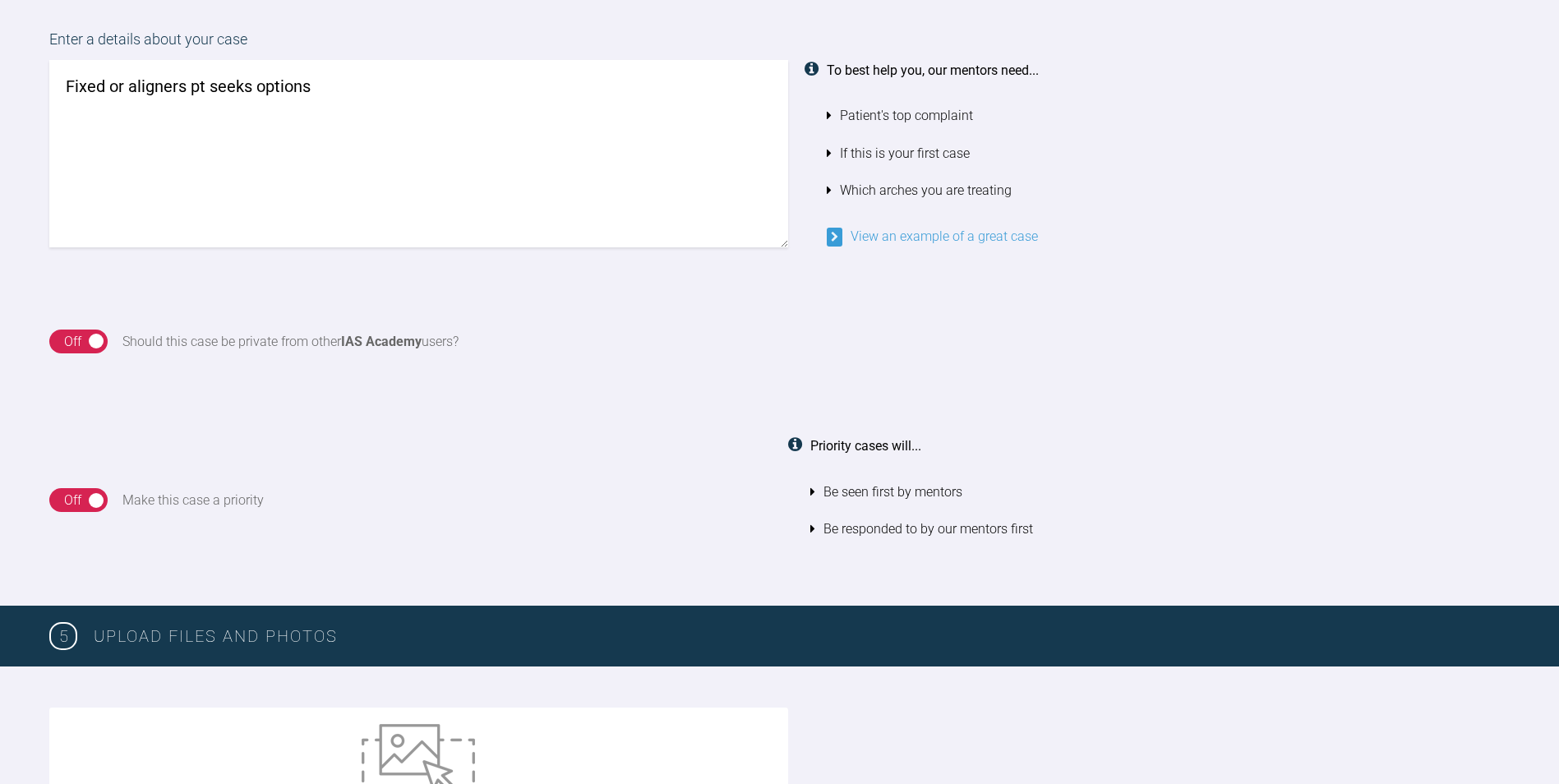
scroll to position [1550, 0]
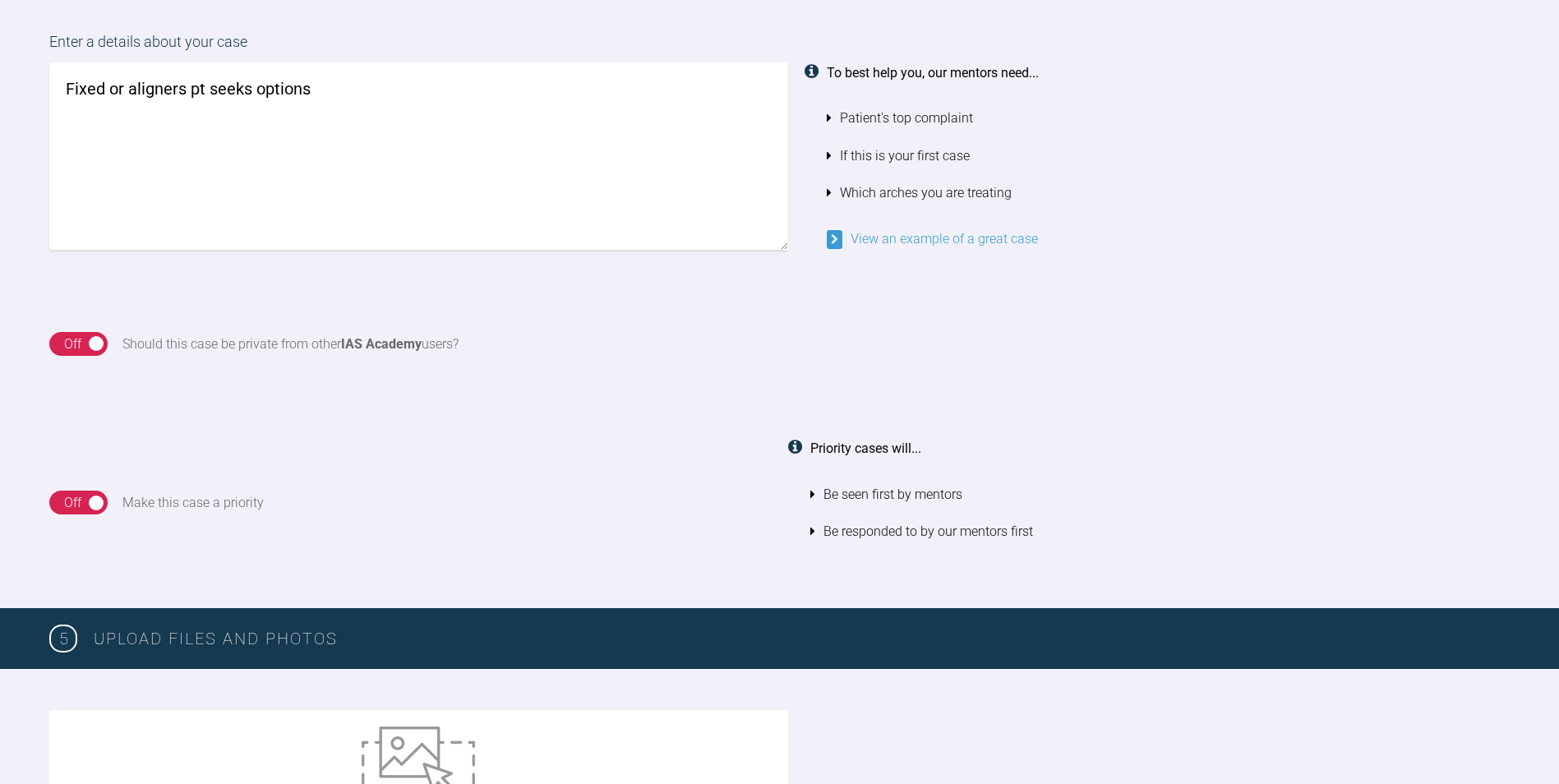
click at [395, 94] on textarea "Fixed or aligners pt seeks options" at bounding box center [418, 156] width 739 height 187
click at [200, 111] on textarea "Fixed or aligners pt seeks options I feel this is better fixed case more predic…" at bounding box center [418, 156] width 739 height 187
click at [438, 106] on textarea "Fixed or aligners pt seeks options I feel this is better as fixed case more pre…" at bounding box center [418, 156] width 739 height 187
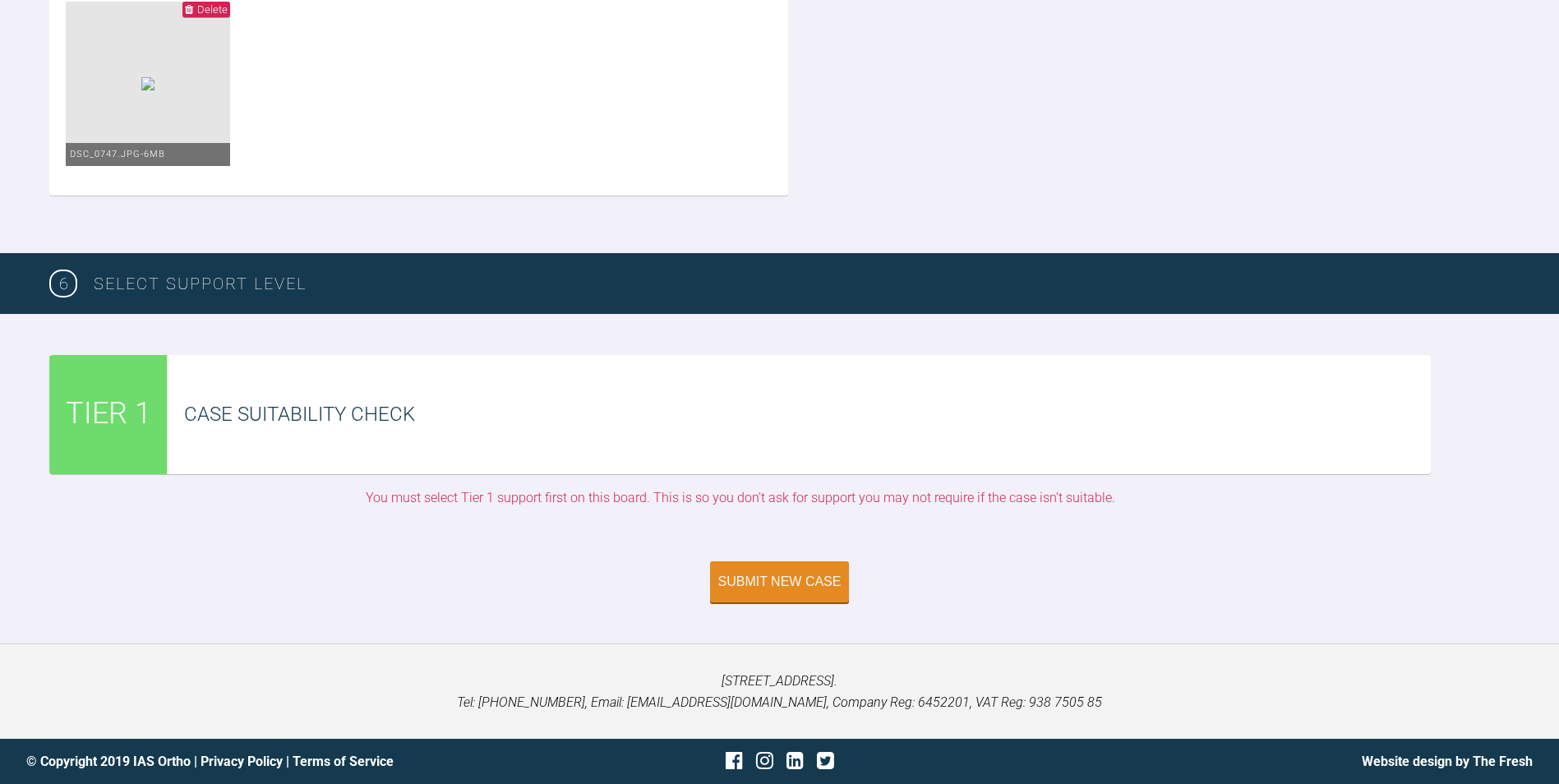
scroll to position [3704, 0]
type textarea "Fixed or aligners pt seeks options I feel this is better as fixed case more pre…"
click at [774, 595] on button "Submit New Case" at bounding box center [780, 584] width 139 height 41
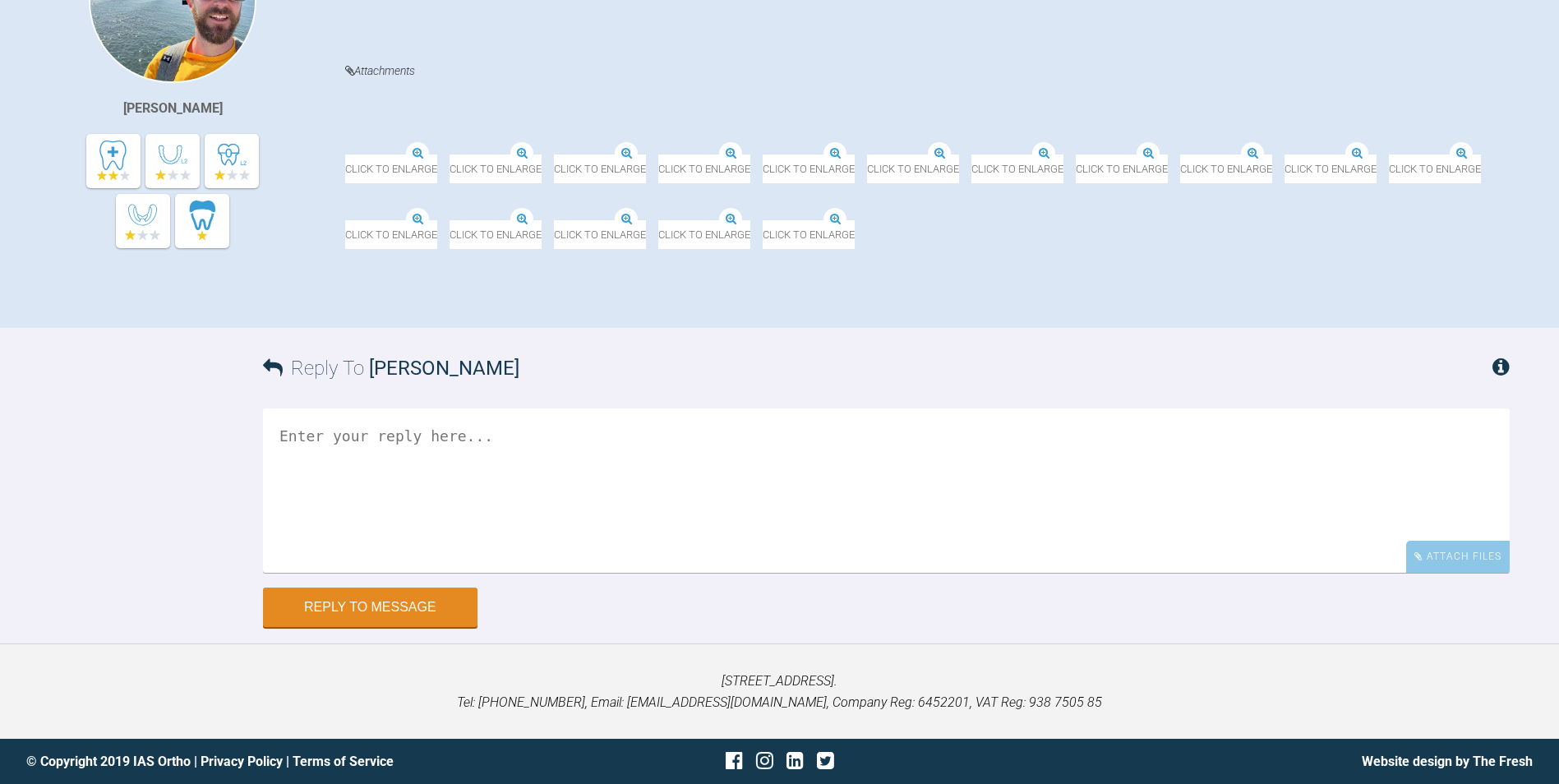
scroll to position [647, 0]
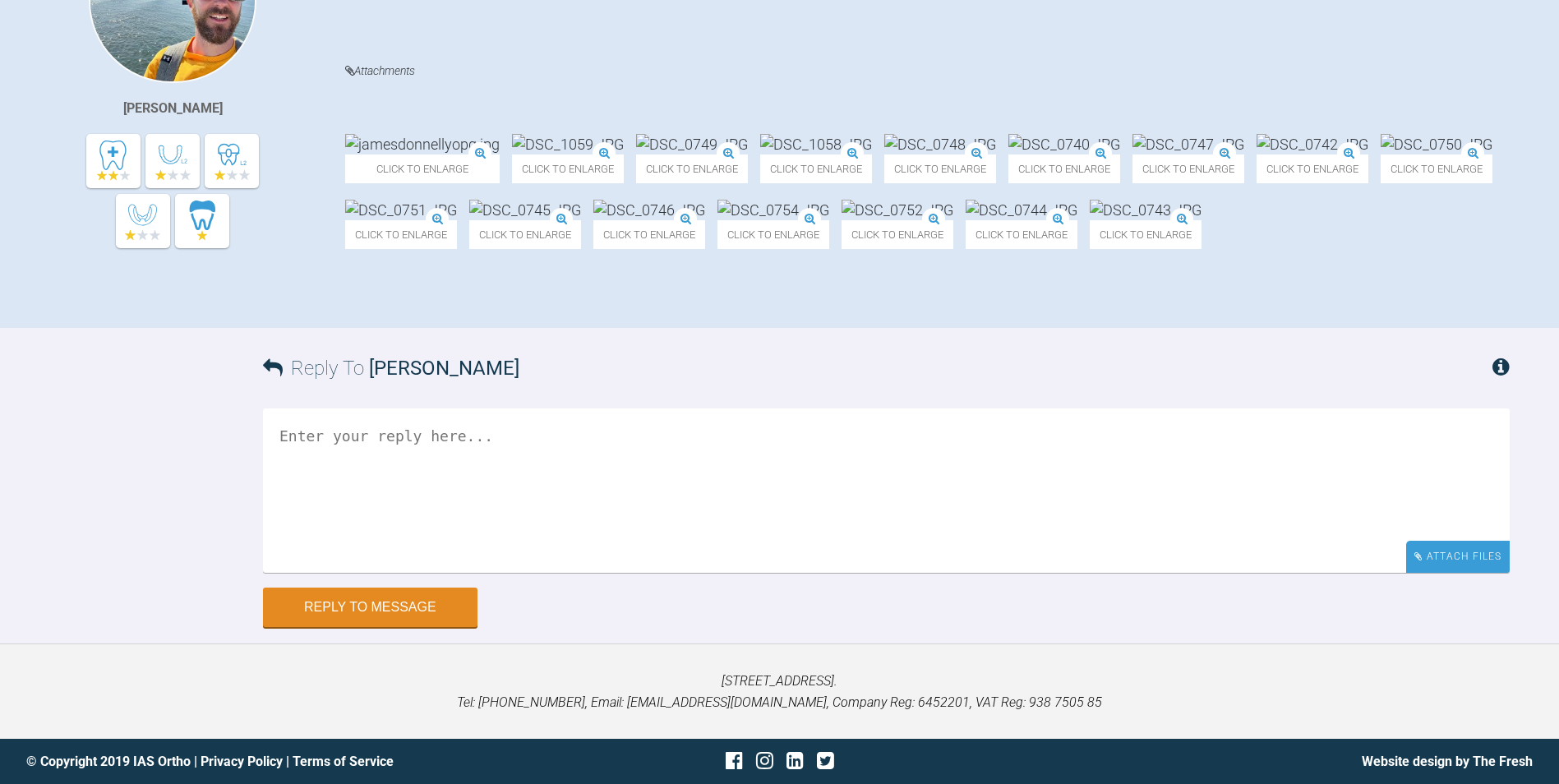
click at [1456, 566] on div "Attach Files" at bounding box center [1458, 557] width 104 height 32
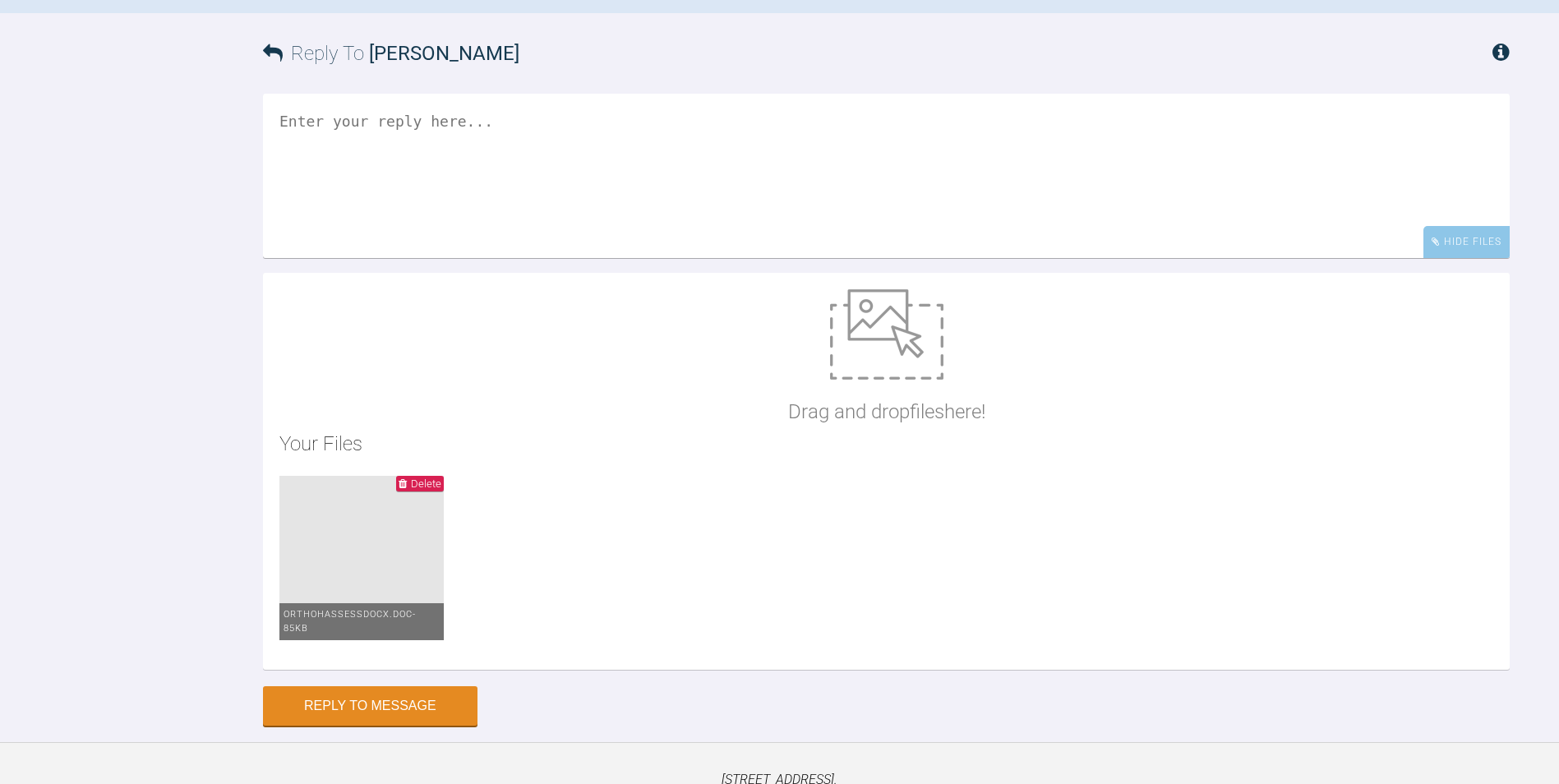
scroll to position [784, 0]
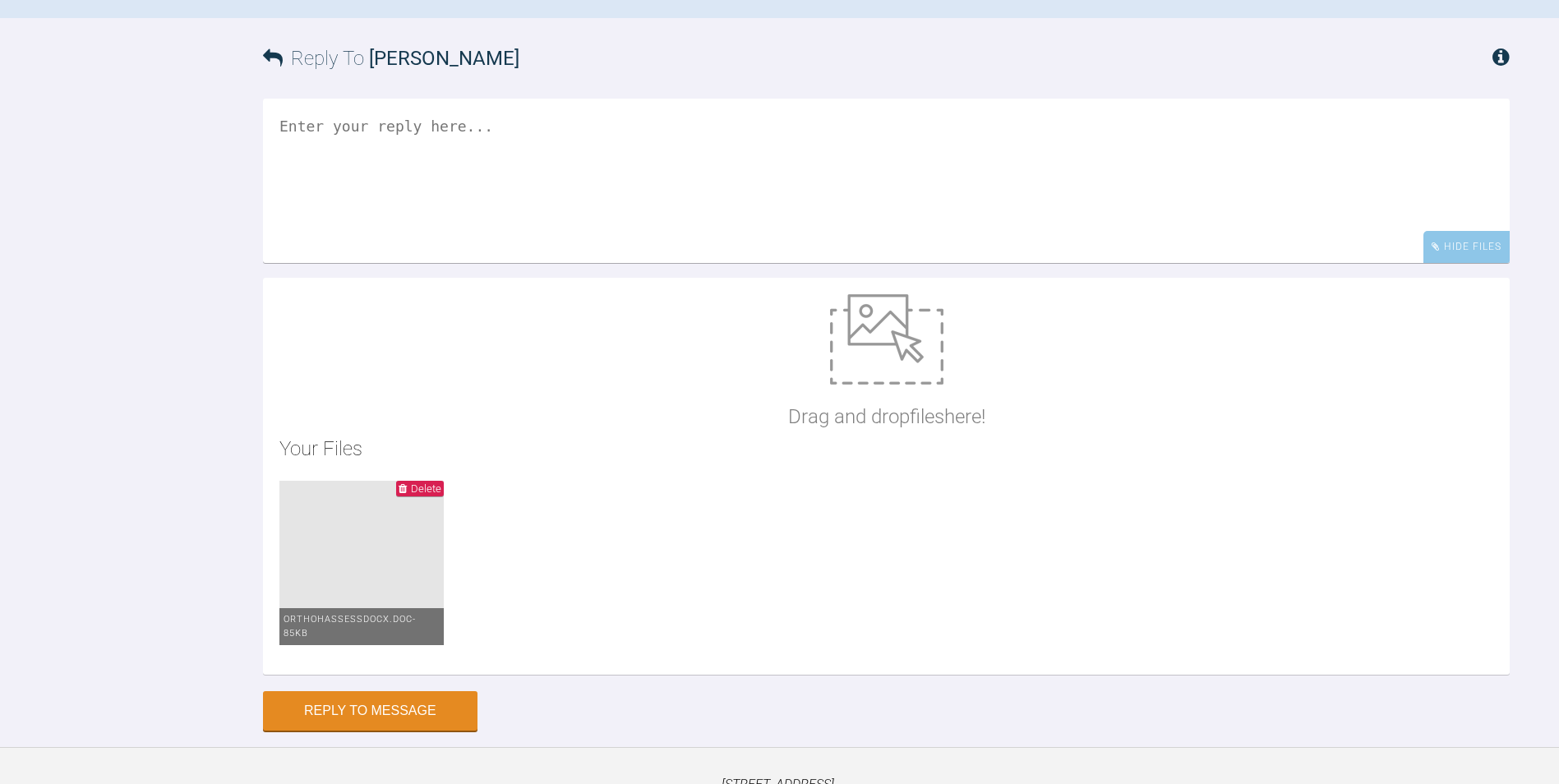
click at [626, 263] on textarea at bounding box center [886, 181] width 1247 height 164
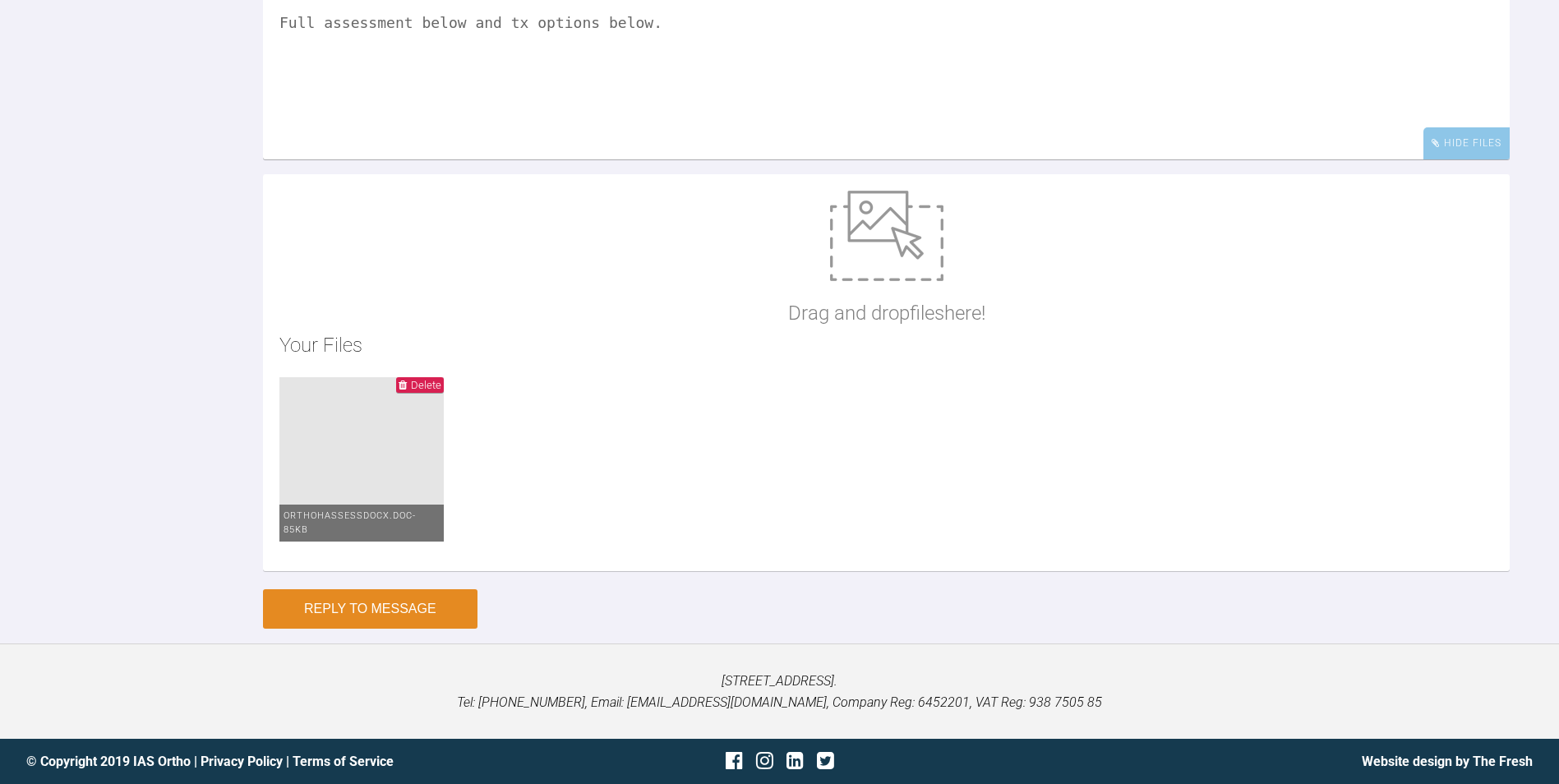
type textarea "Full assessment below and tx options below."
click at [375, 621] on button "Reply to Message" at bounding box center [370, 609] width 215 height 40
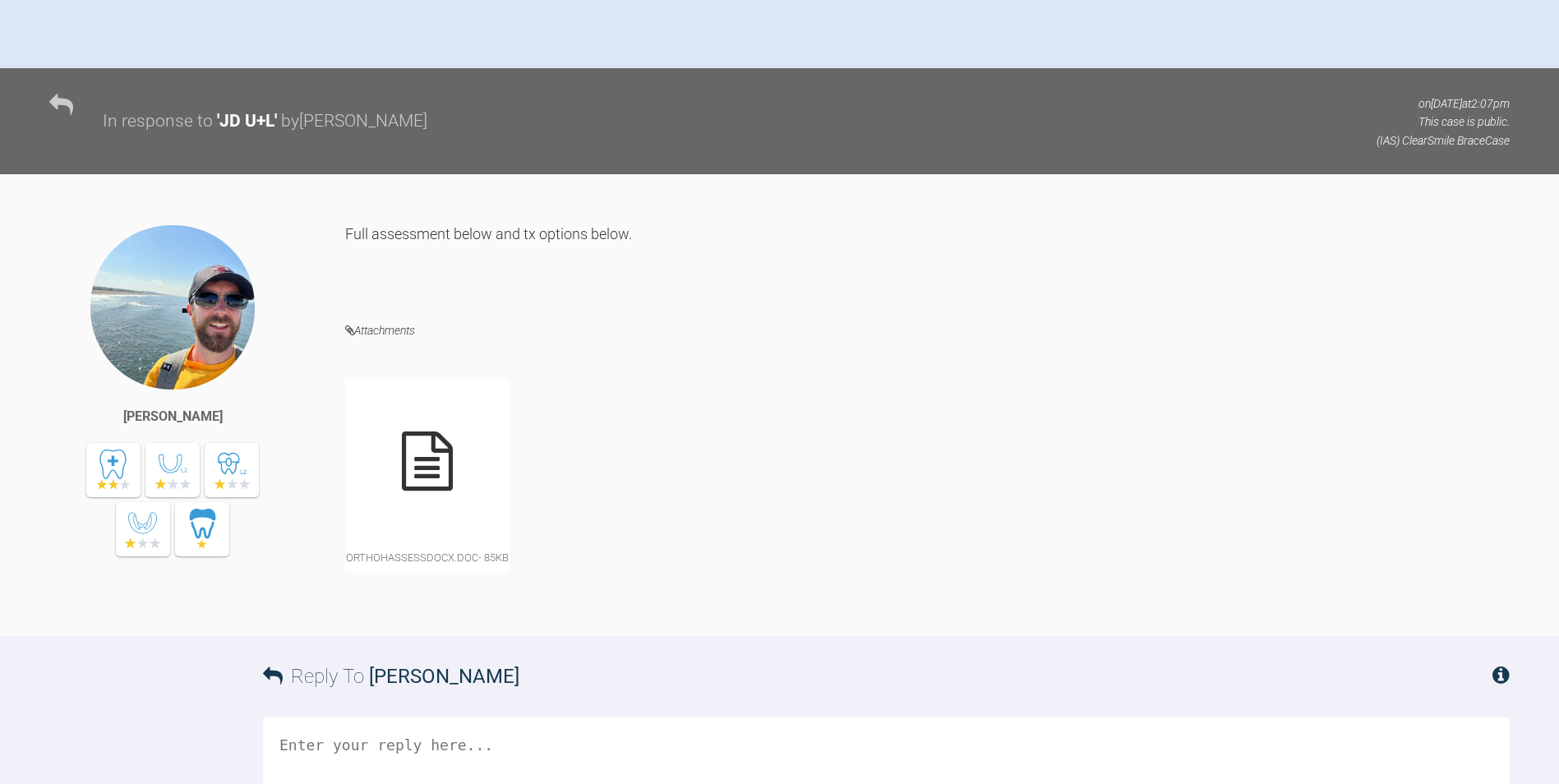
scroll to position [751, 0]
